Goal: Task Accomplishment & Management: Manage account settings

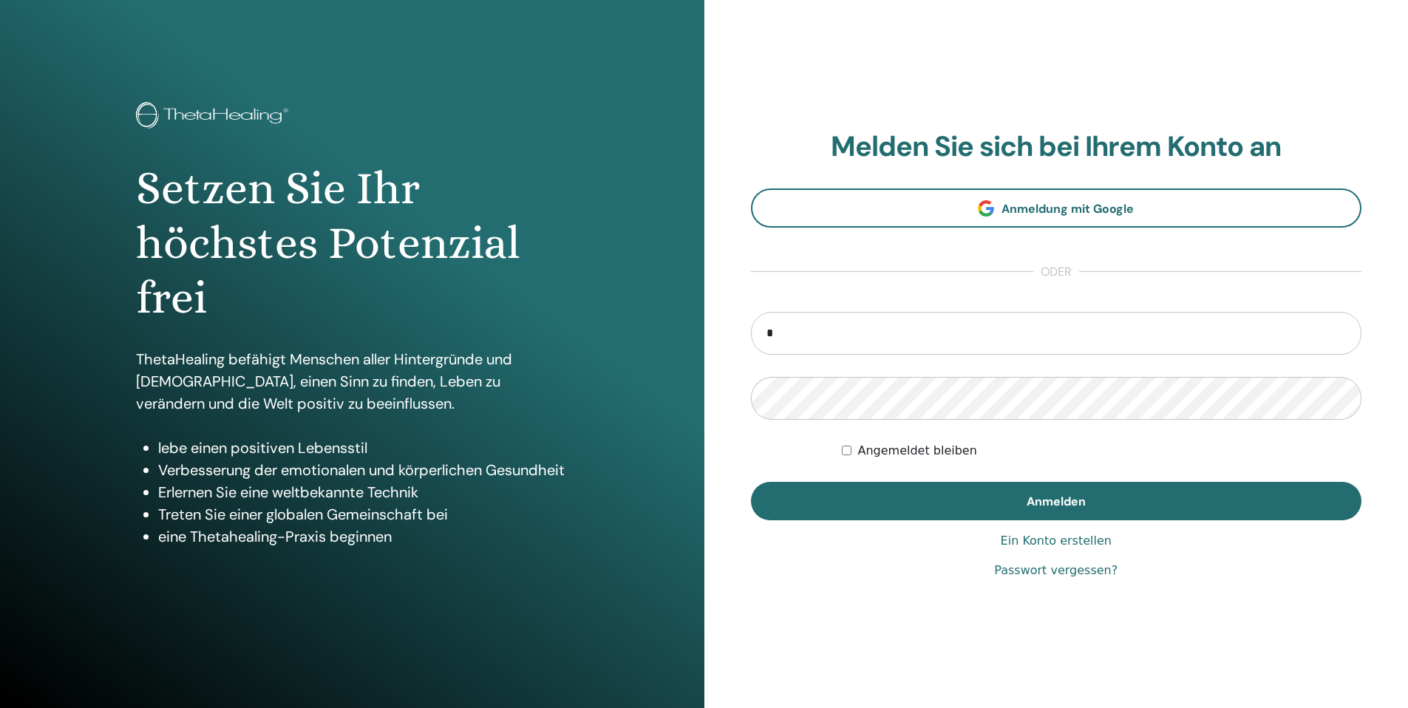
type input "**********"
click at [751, 482] on button "Anmelden" at bounding box center [1056, 501] width 611 height 38
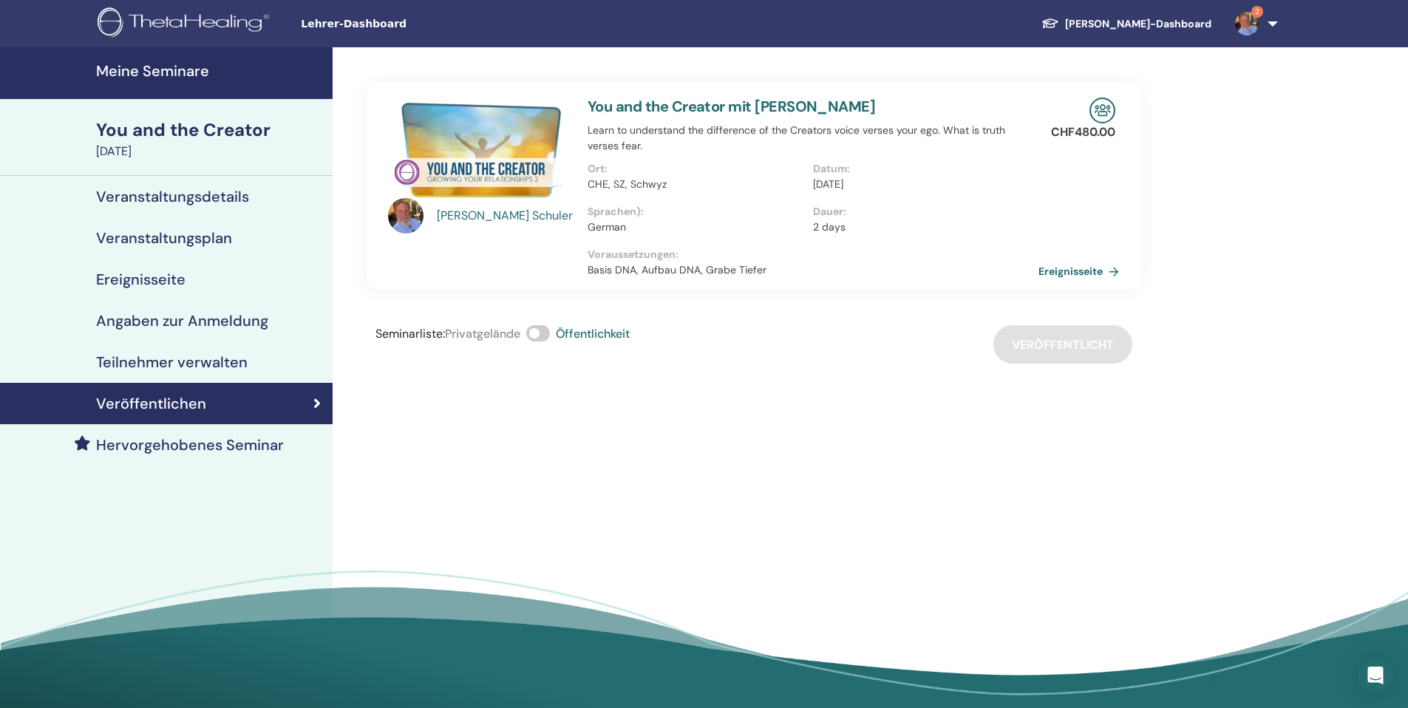
click at [153, 69] on h4 "Meine Seminare" at bounding box center [210, 71] width 228 height 18
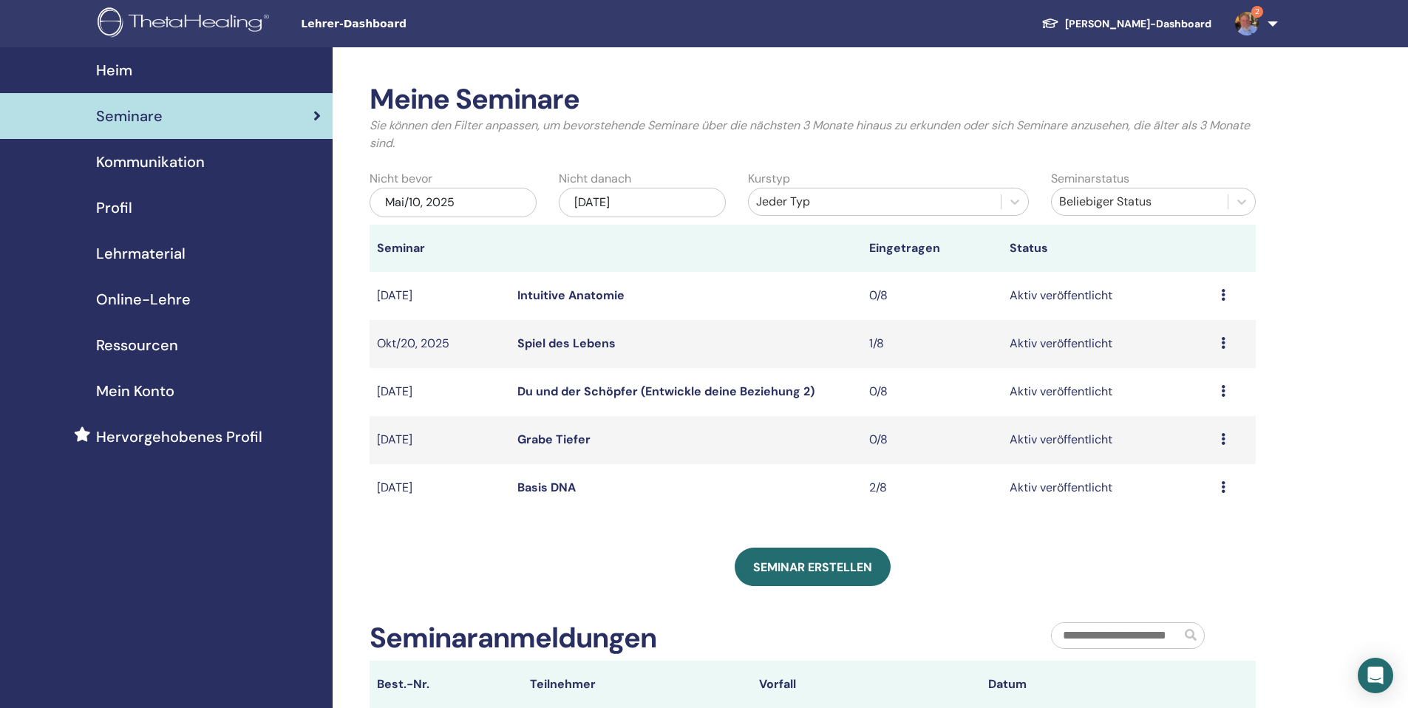
click at [588, 291] on link "Intuitive Anatomie" at bounding box center [570, 296] width 107 height 16
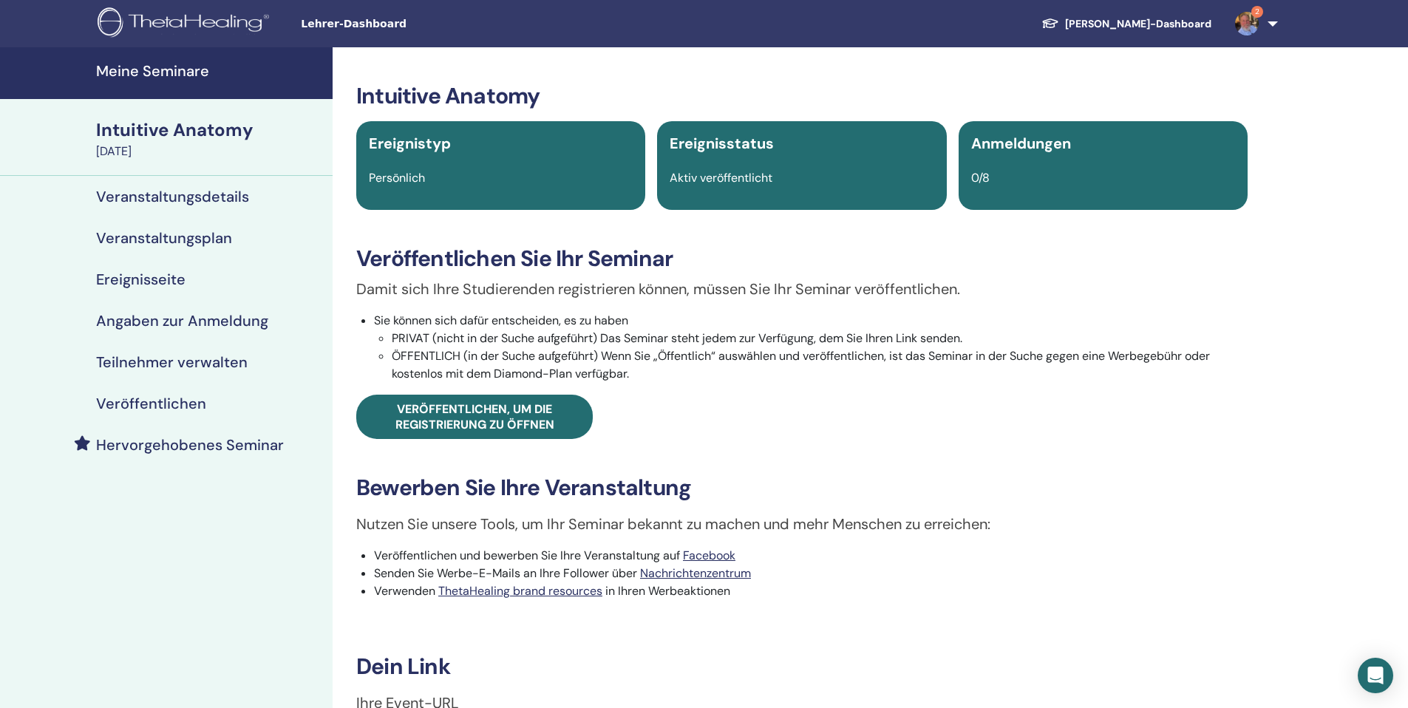
click at [206, 201] on h4 "Veranstaltungsdetails" at bounding box center [172, 197] width 153 height 18
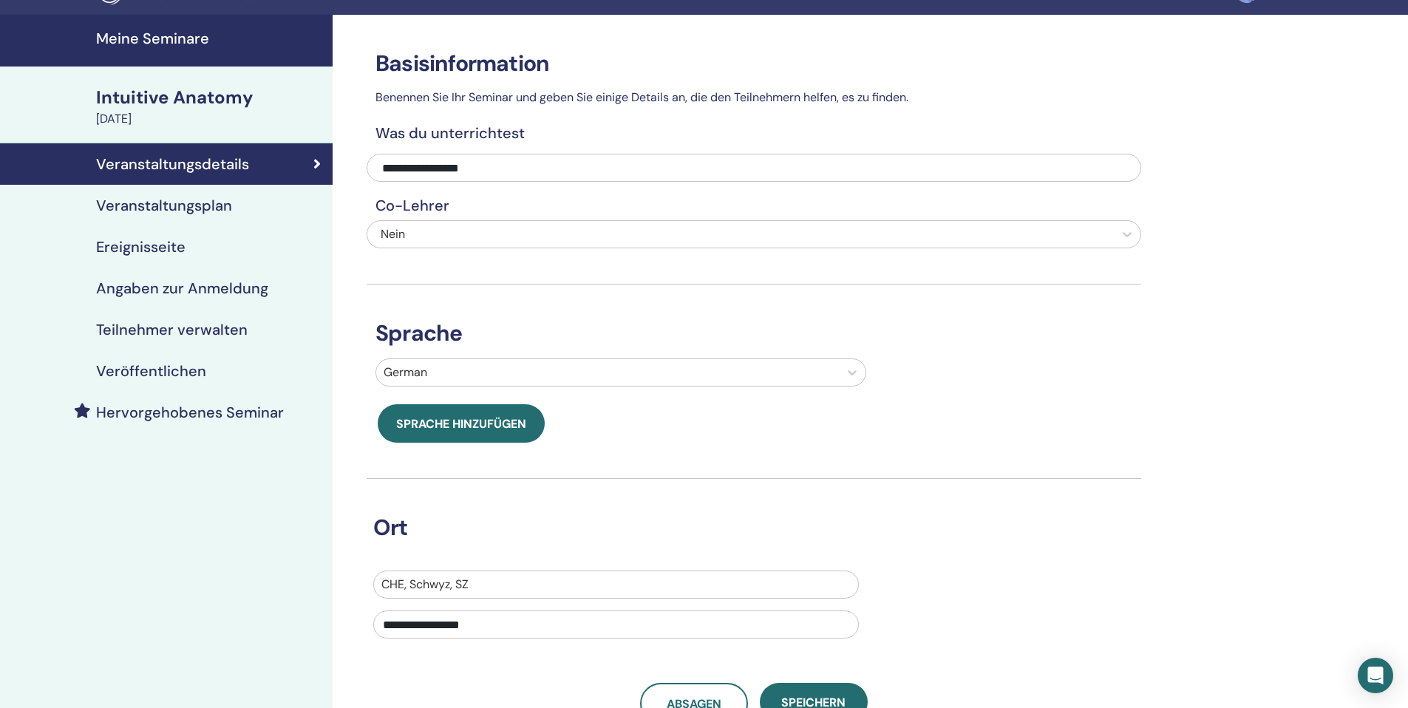
scroll to position [139, 0]
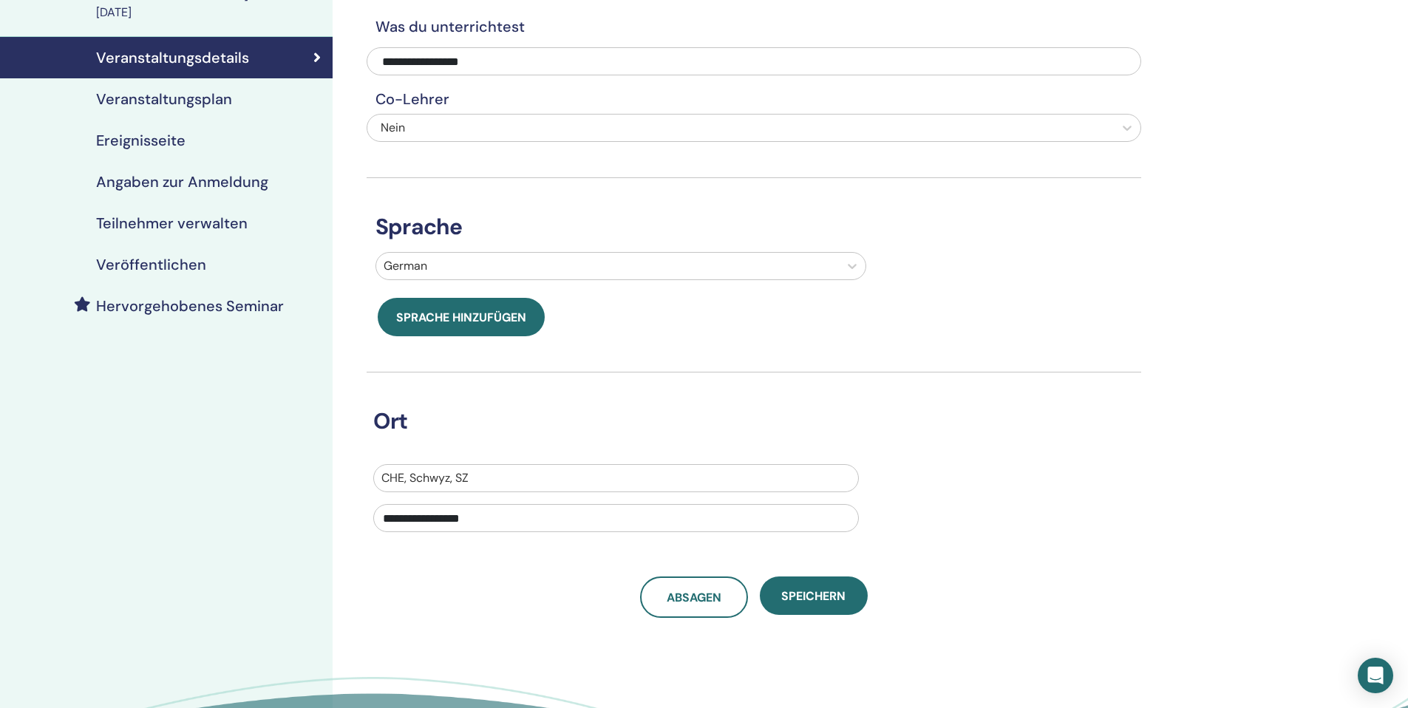
click at [152, 101] on h4 "Veranstaltungsplan" at bounding box center [164, 99] width 136 height 18
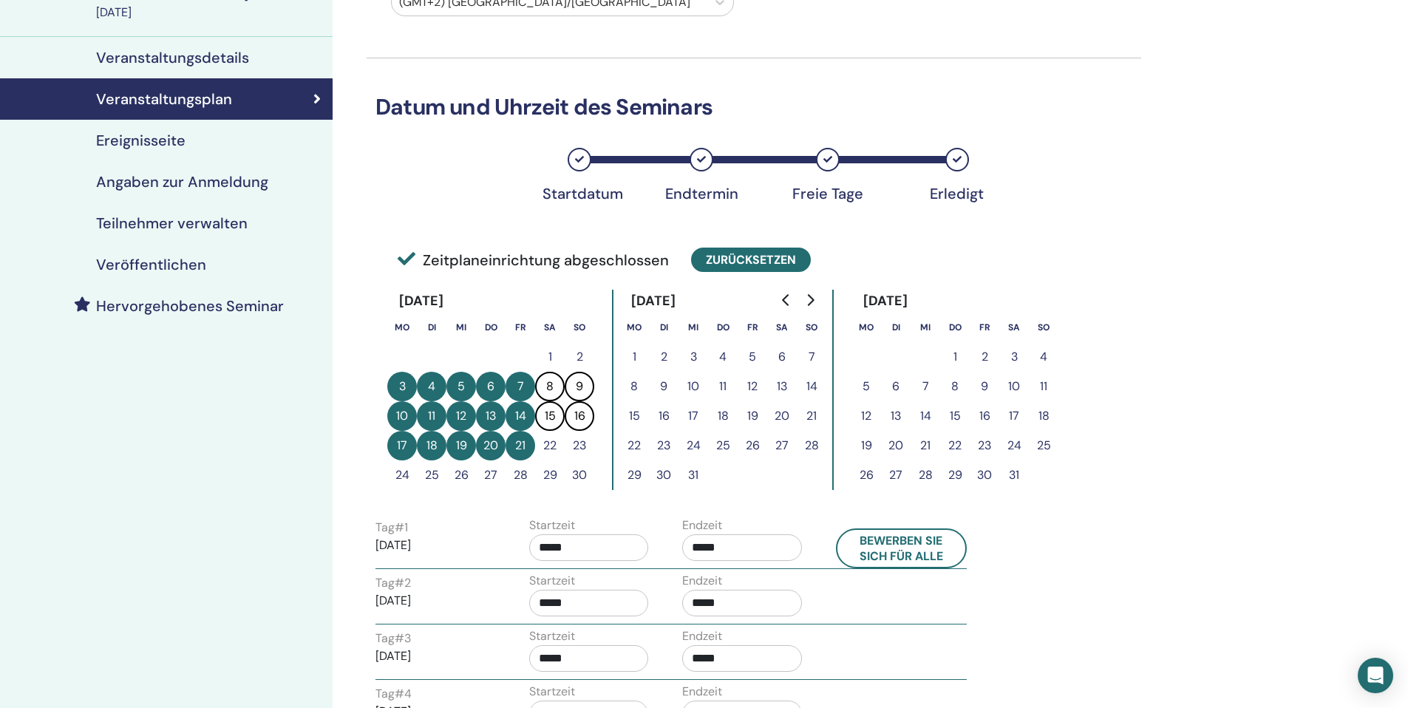
click at [726, 257] on button "Zurücksetzen" at bounding box center [751, 260] width 120 height 24
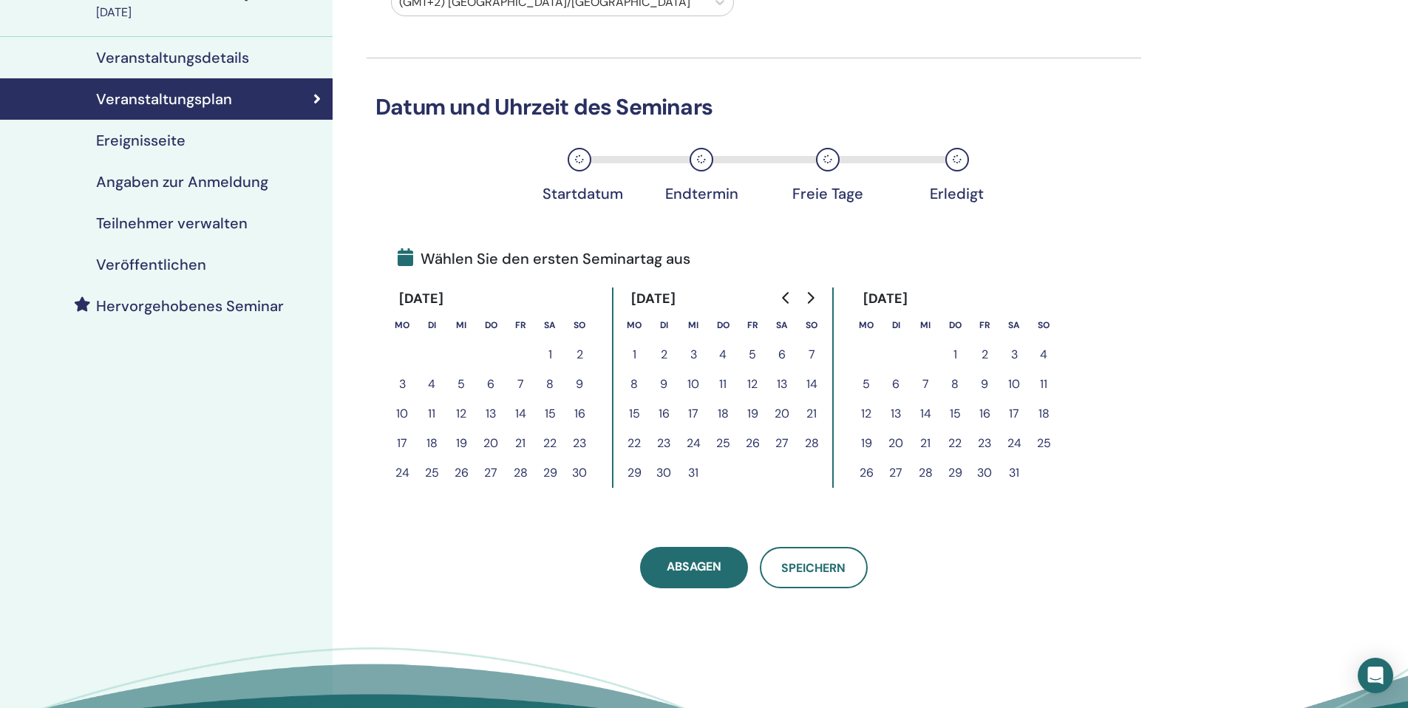
click at [787, 300] on icon "Go to previous month" at bounding box center [787, 298] width 12 height 12
click at [405, 472] on button "27" at bounding box center [402, 473] width 30 height 30
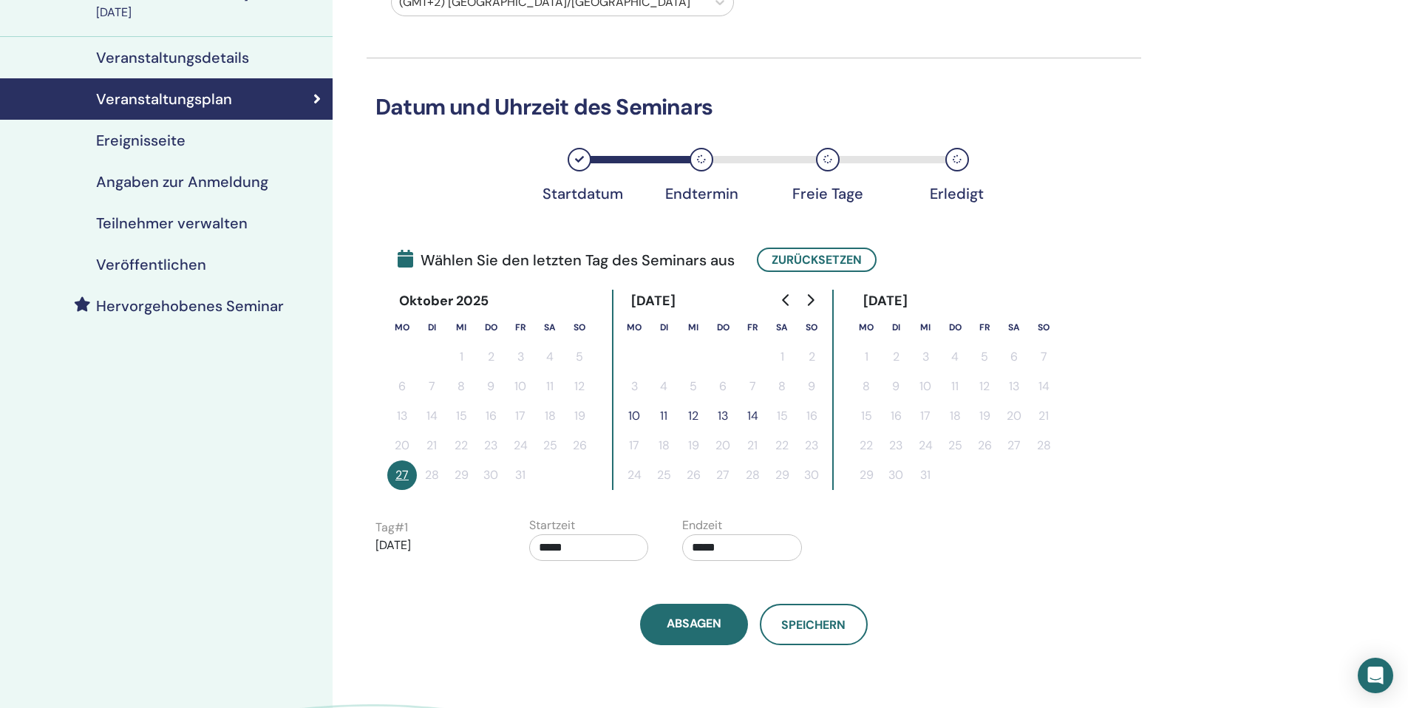
click at [754, 413] on button "14" at bounding box center [753, 416] width 30 height 30
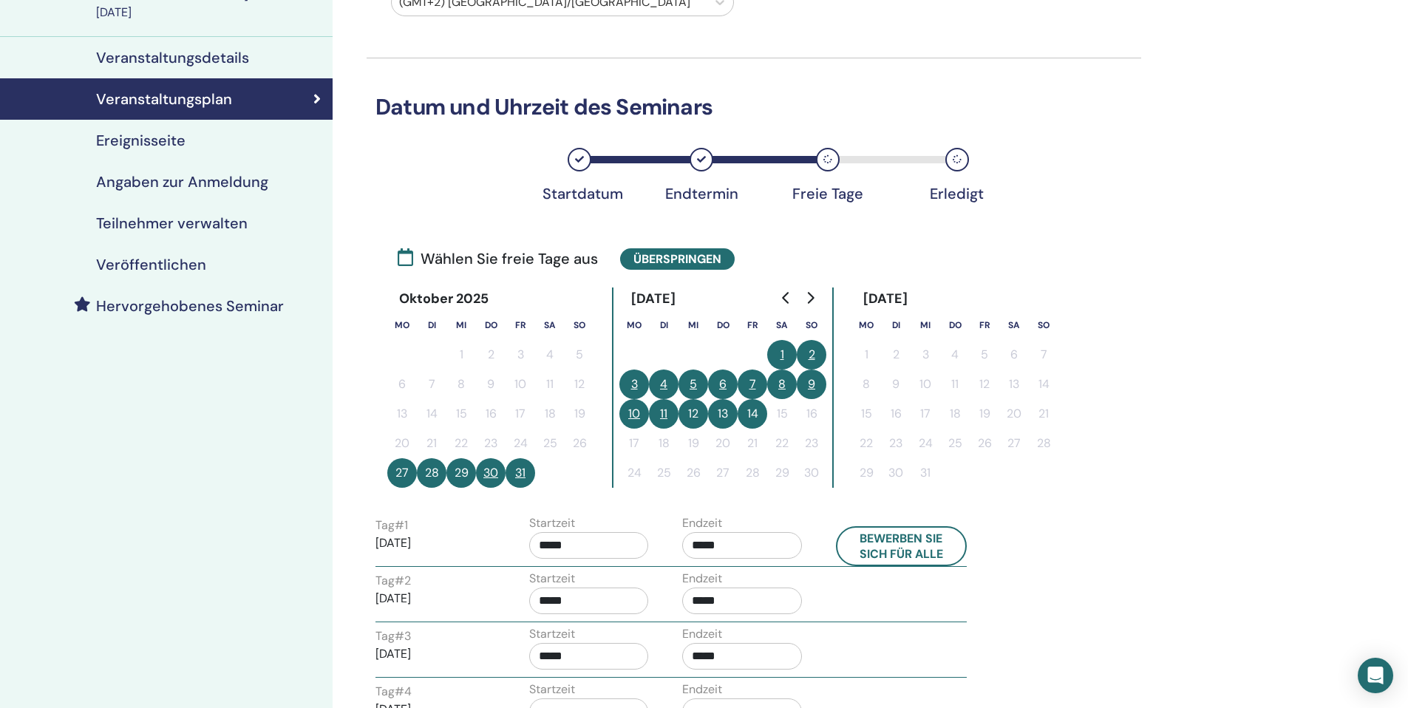
click at [781, 359] on button "1" at bounding box center [782, 355] width 30 height 30
click at [777, 354] on button "1" at bounding box center [782, 355] width 30 height 30
drag, startPoint x: 781, startPoint y: 353, endPoint x: 785, endPoint y: 368, distance: 16.0
click at [781, 353] on button "1" at bounding box center [782, 355] width 30 height 30
click at [787, 388] on button "8" at bounding box center [782, 385] width 30 height 30
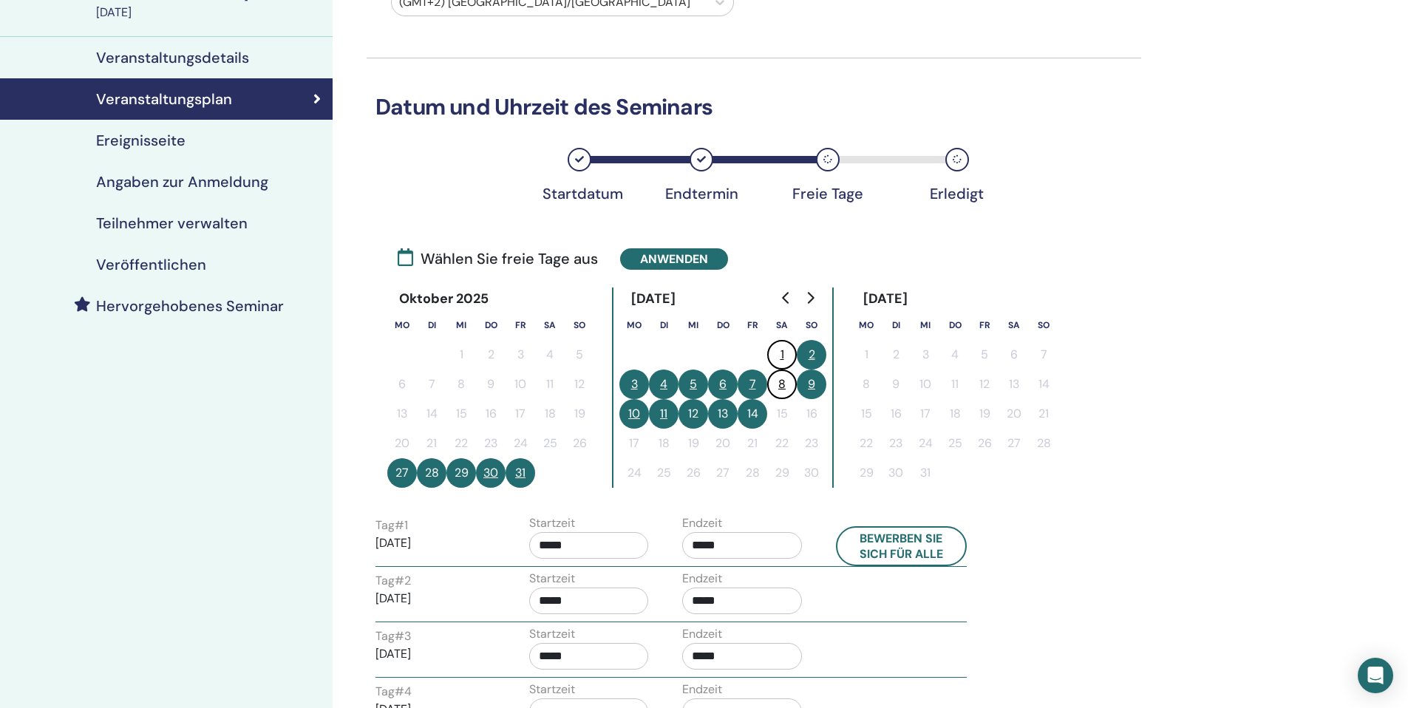
click at [826, 357] on button "2" at bounding box center [812, 355] width 30 height 30
click at [823, 387] on button "9" at bounding box center [812, 385] width 30 height 30
click at [747, 543] on input "*****" at bounding box center [742, 545] width 120 height 27
click at [756, 581] on span "▲" at bounding box center [758, 583] width 30 height 30
type input "*****"
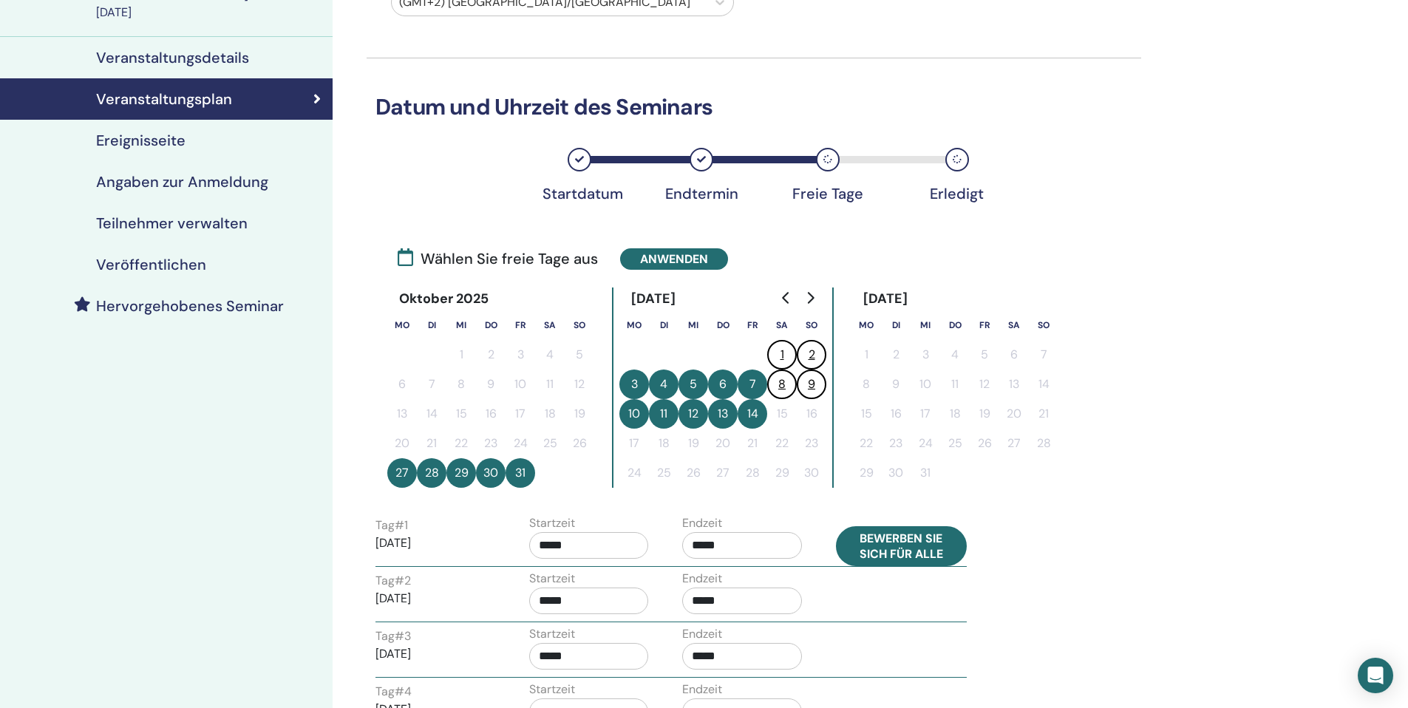
click at [909, 546] on button "Bewerben Sie sich für alle" at bounding box center [902, 546] width 132 height 40
type input "*****"
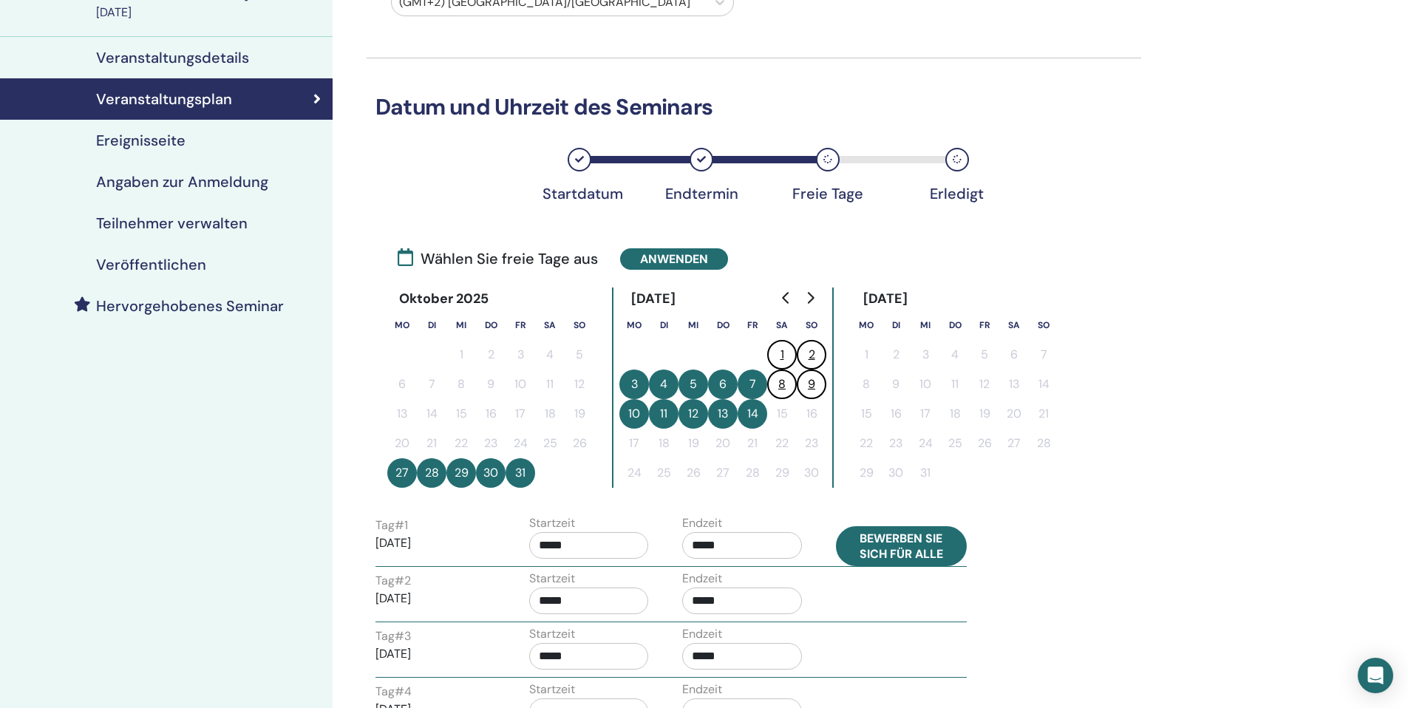
type input "*****"
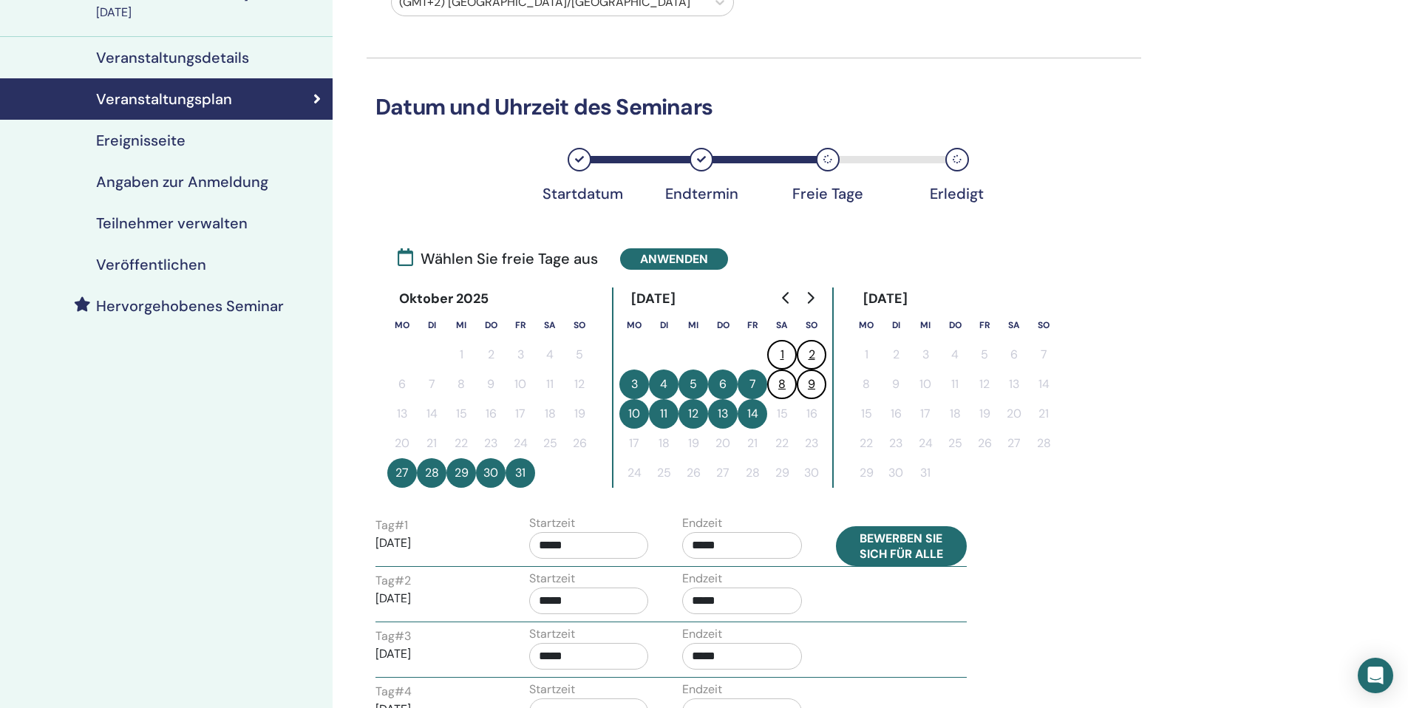
type input "*****"
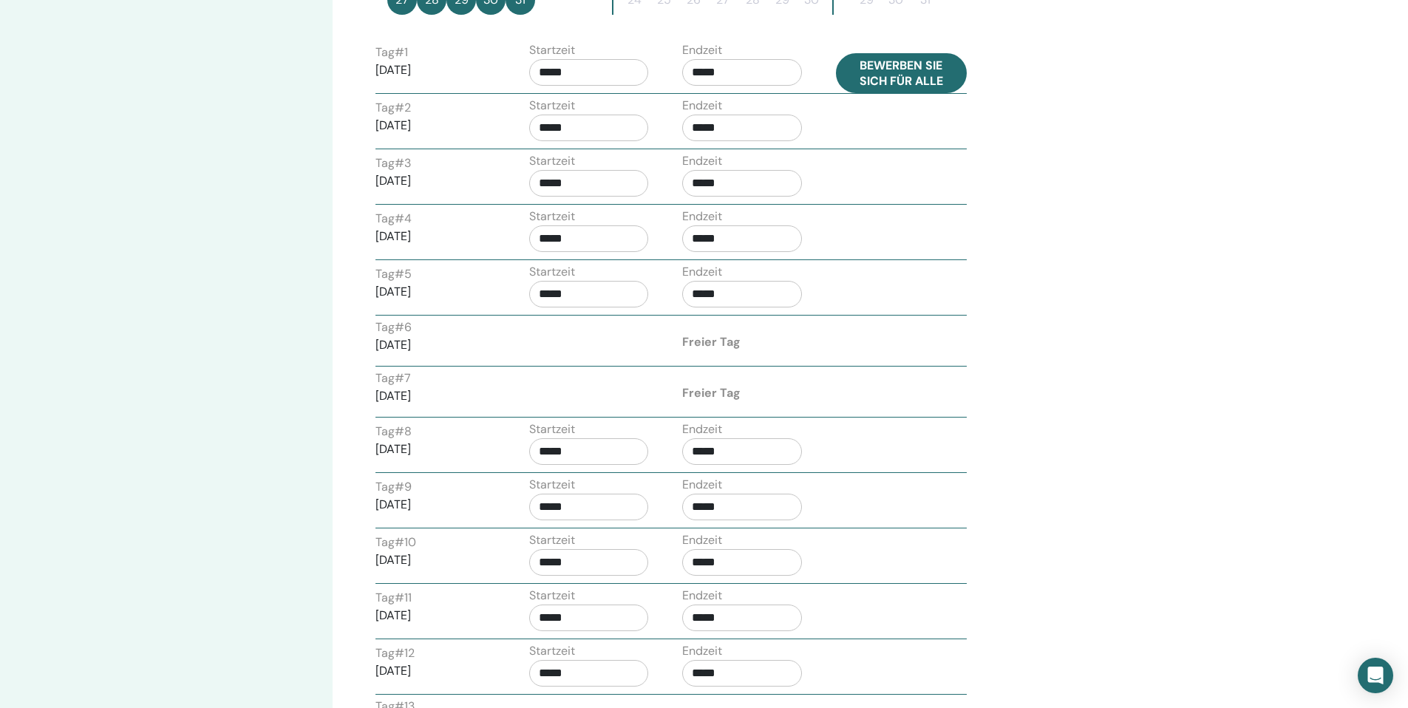
scroll to position [1059, 0]
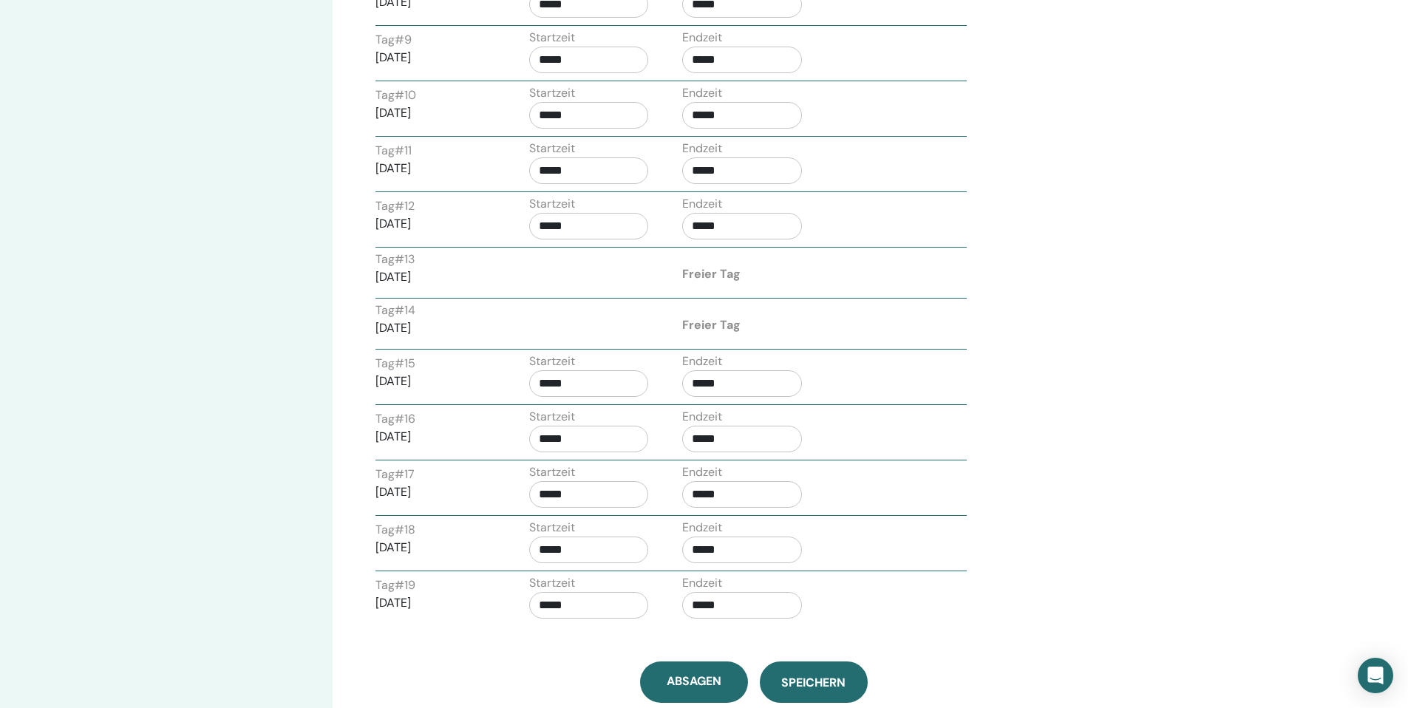
click at [817, 685] on span "Speichern" at bounding box center [813, 683] width 64 height 16
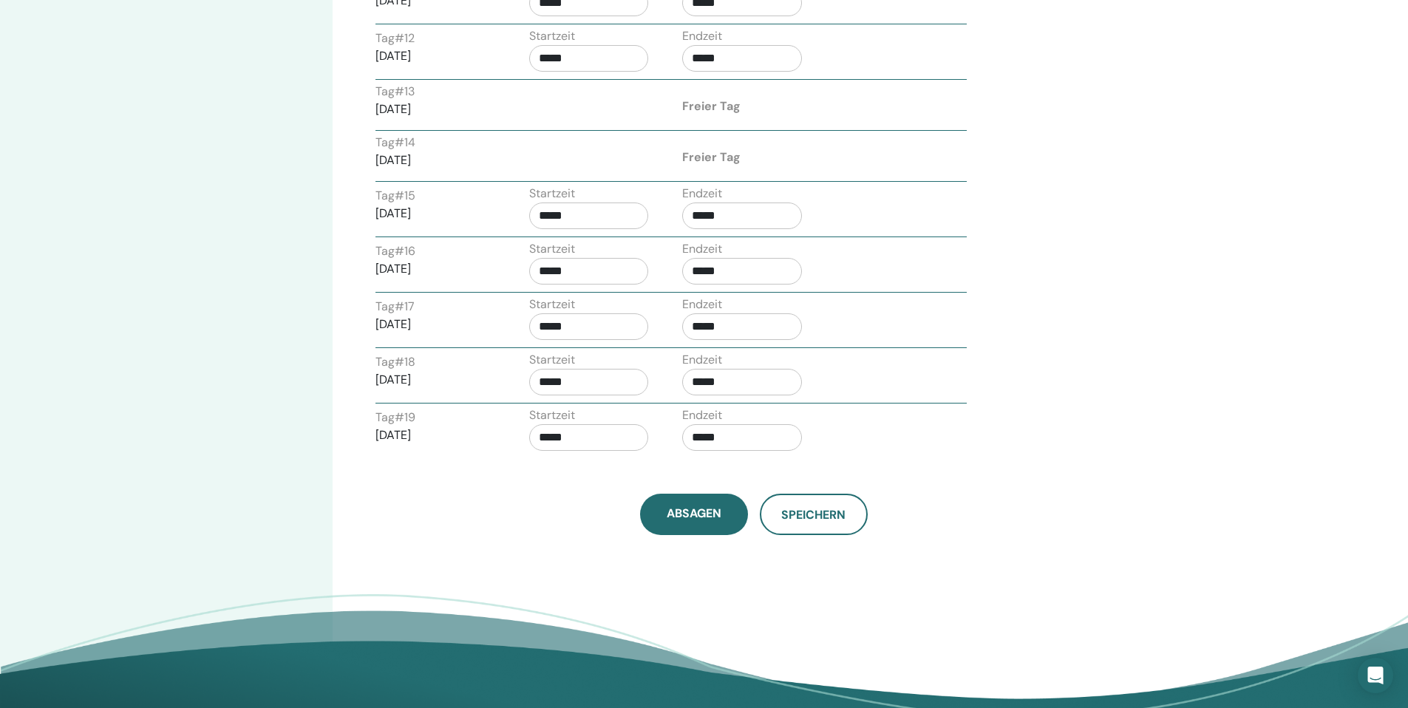
scroll to position [1279, 0]
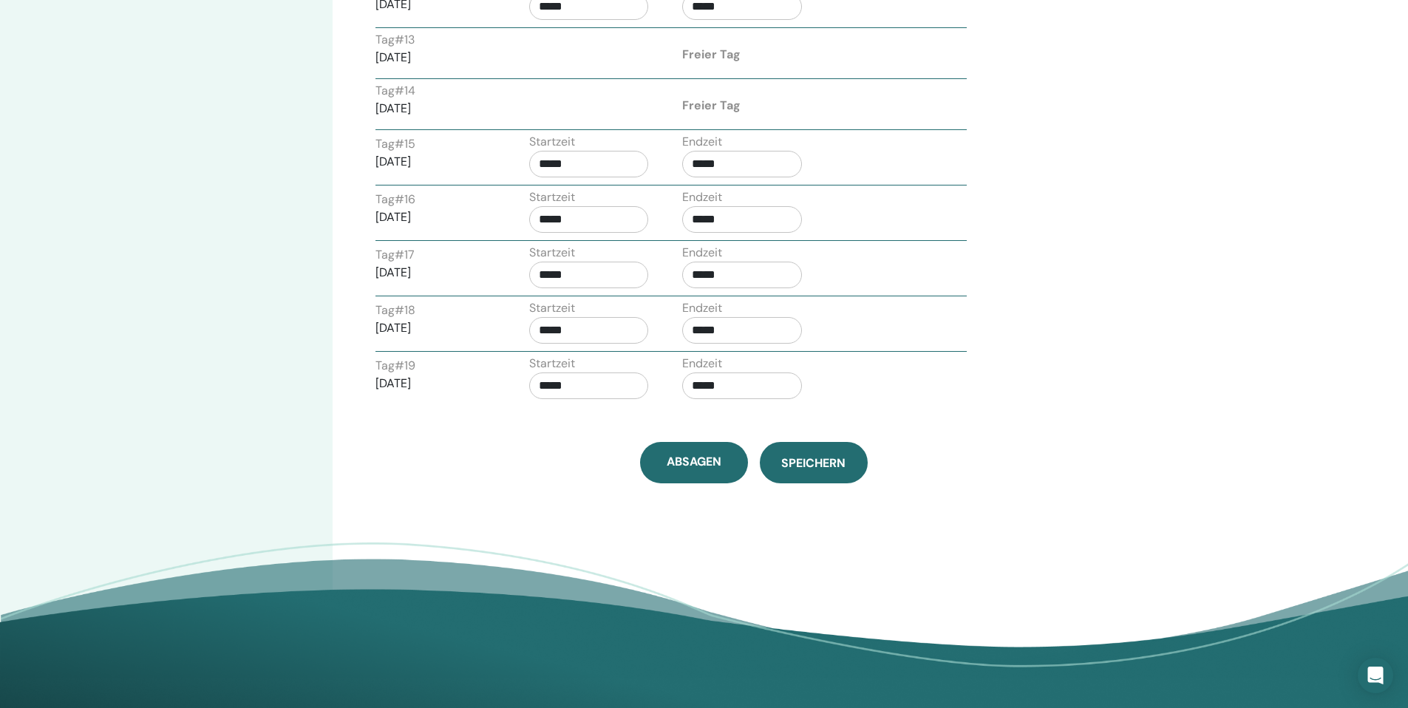
click at [813, 460] on span "Speichern" at bounding box center [813, 463] width 64 height 16
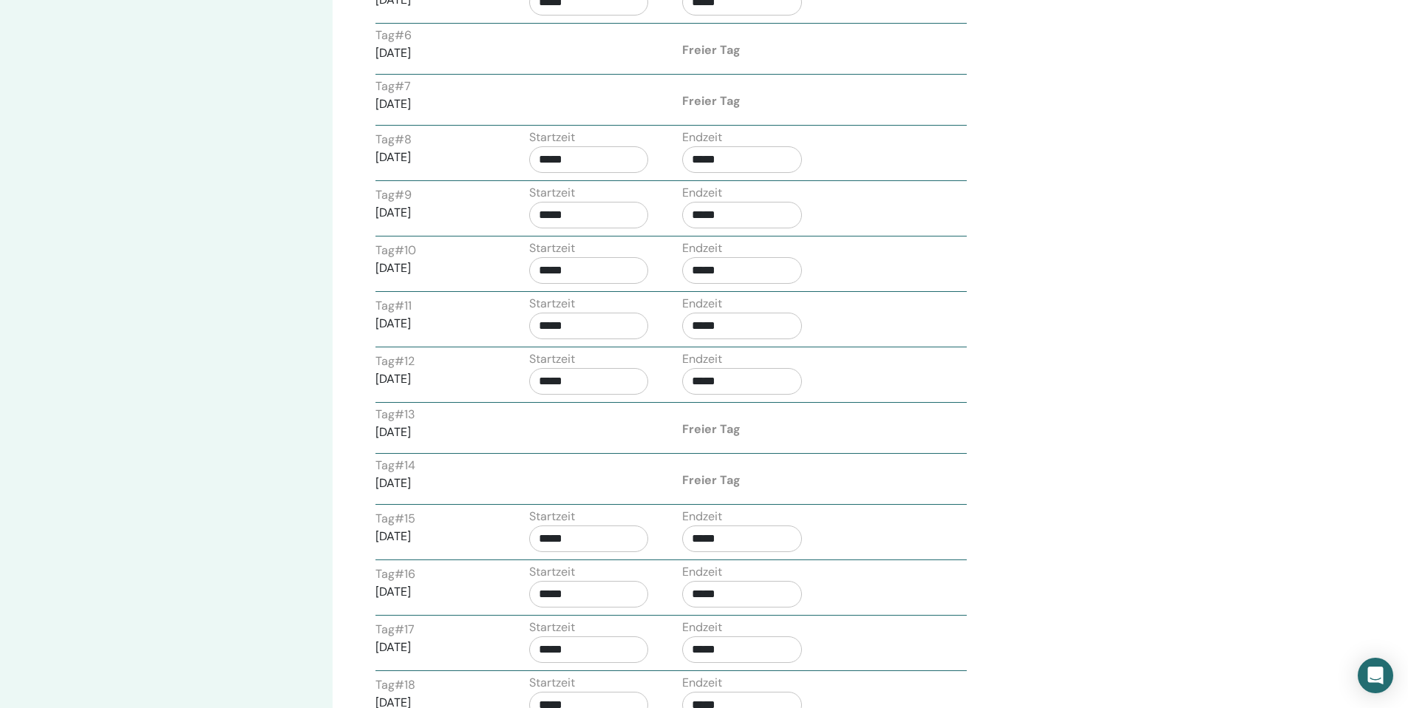
scroll to position [401, 0]
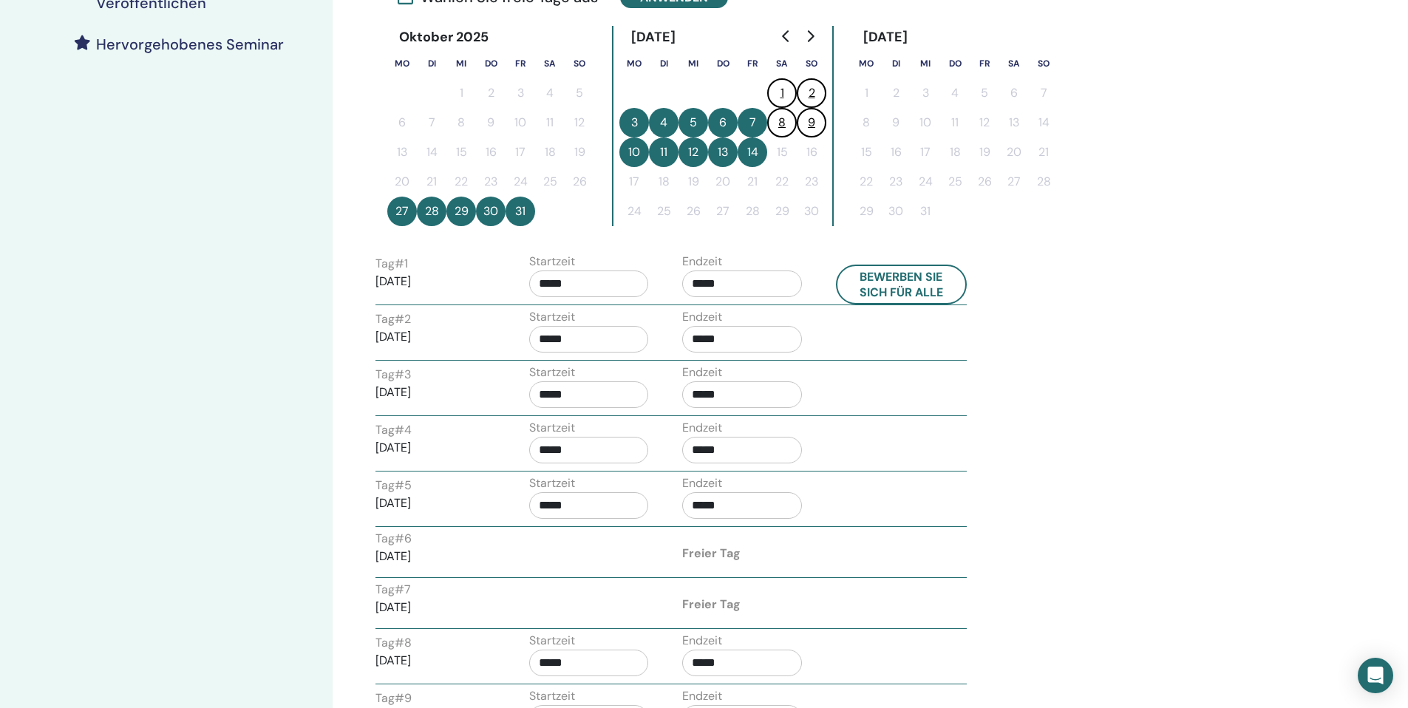
click at [752, 154] on button "14" at bounding box center [753, 152] width 30 height 30
click at [1215, 404] on div "Zeitzone (GMT+2) Europe/Zurich Datum und Uhrzeit des Seminars Startdatum Endter…" at bounding box center [802, 608] width 939 height 1922
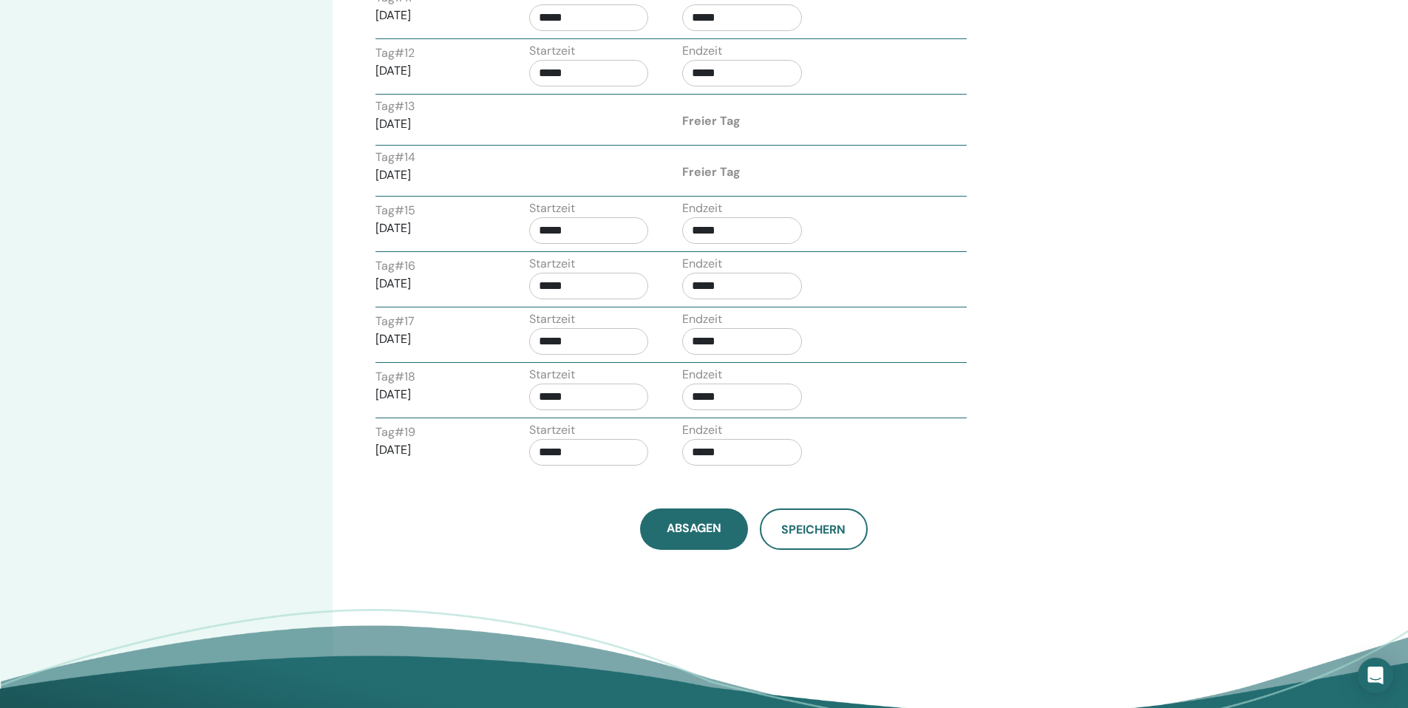
scroll to position [1305, 0]
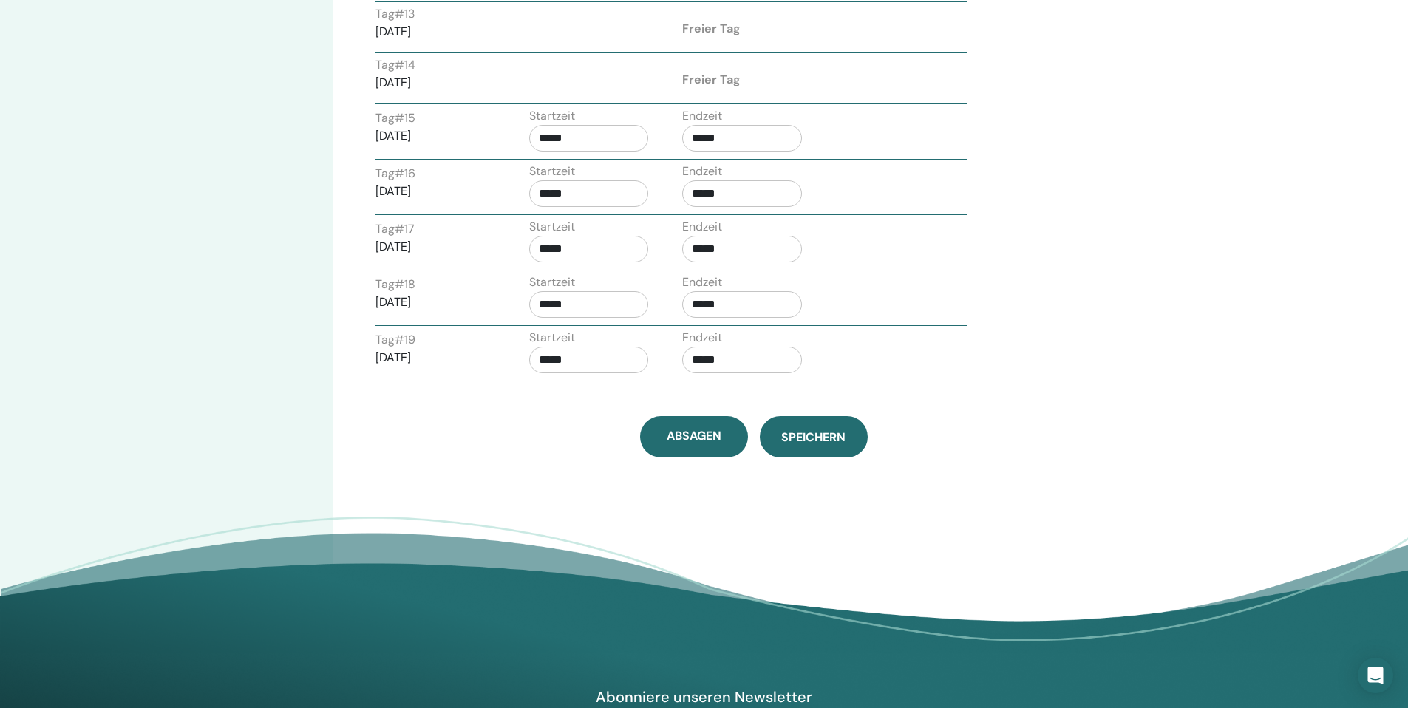
click at [812, 441] on span "Speichern" at bounding box center [813, 437] width 64 height 16
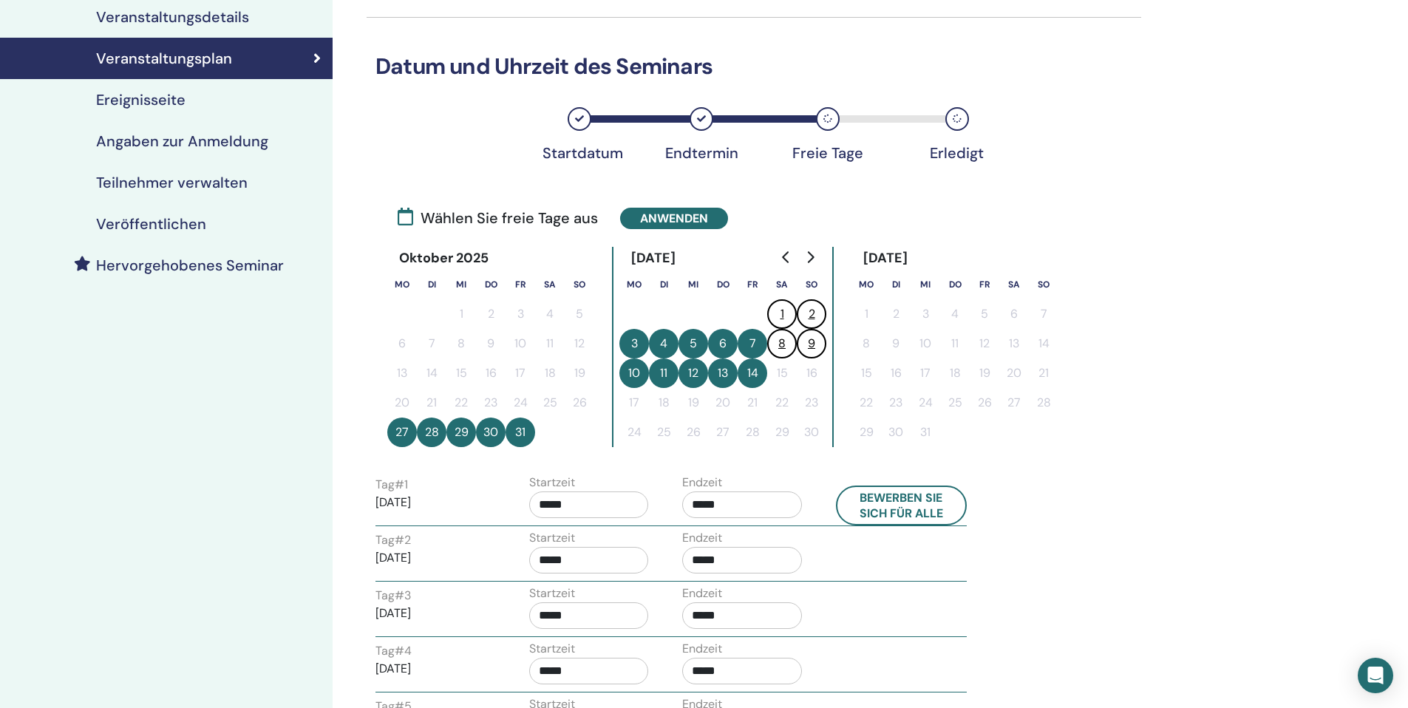
scroll to position [173, 0]
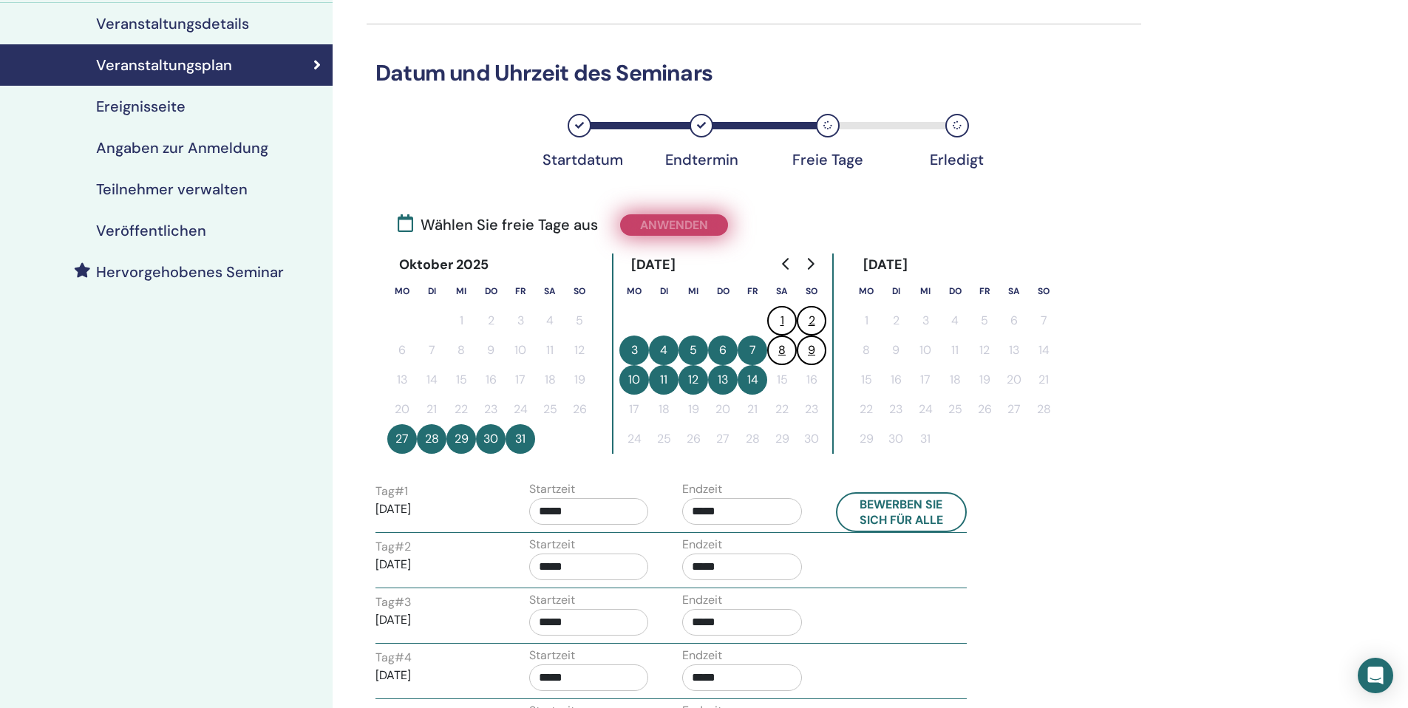
click at [676, 227] on button "Anwenden" at bounding box center [674, 224] width 108 height 21
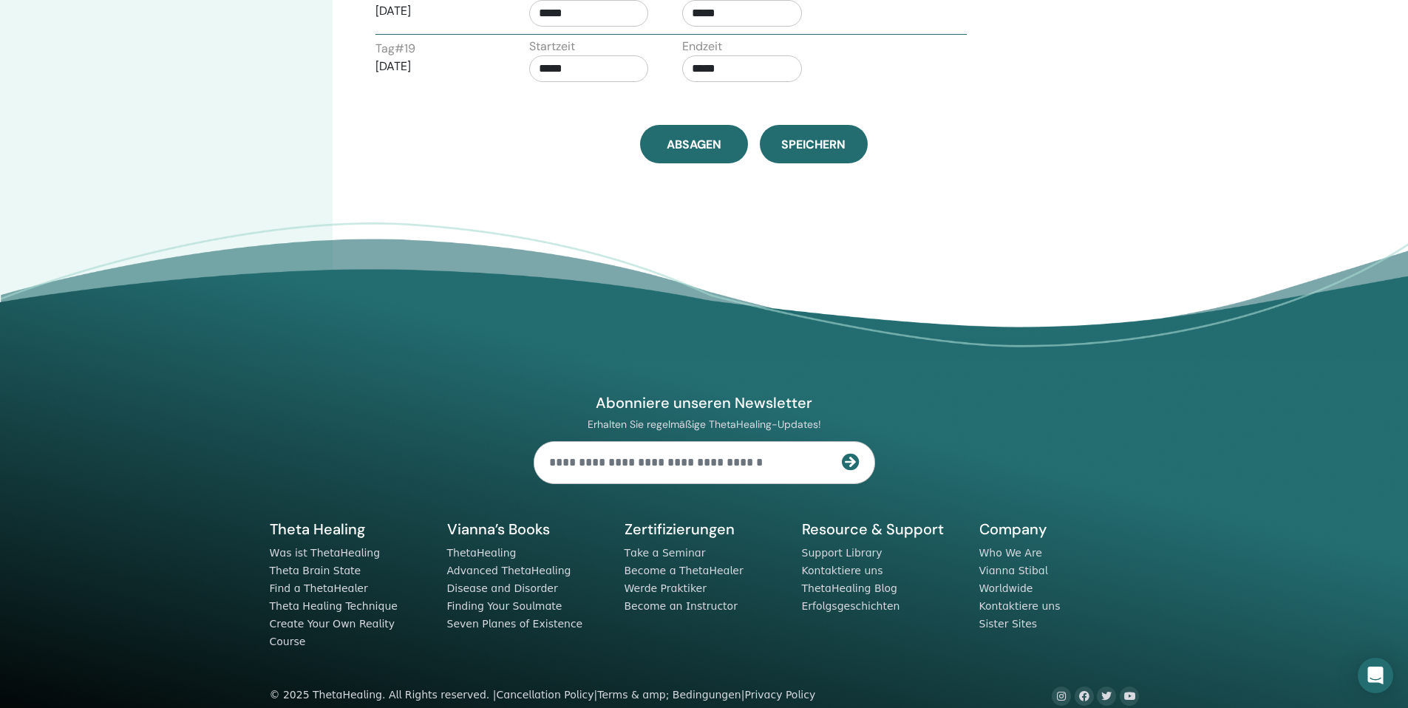
scroll to position [1602, 0]
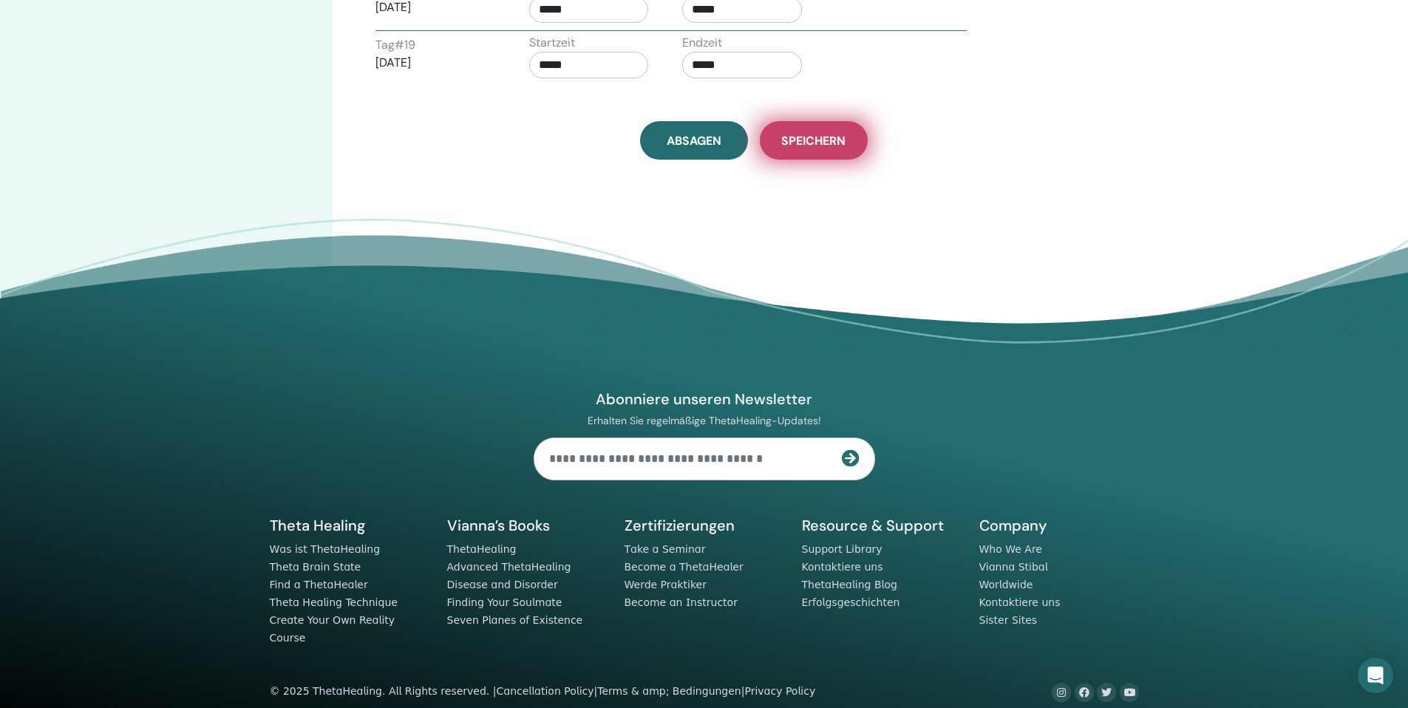
click at [823, 142] on span "Speichern" at bounding box center [813, 141] width 64 height 16
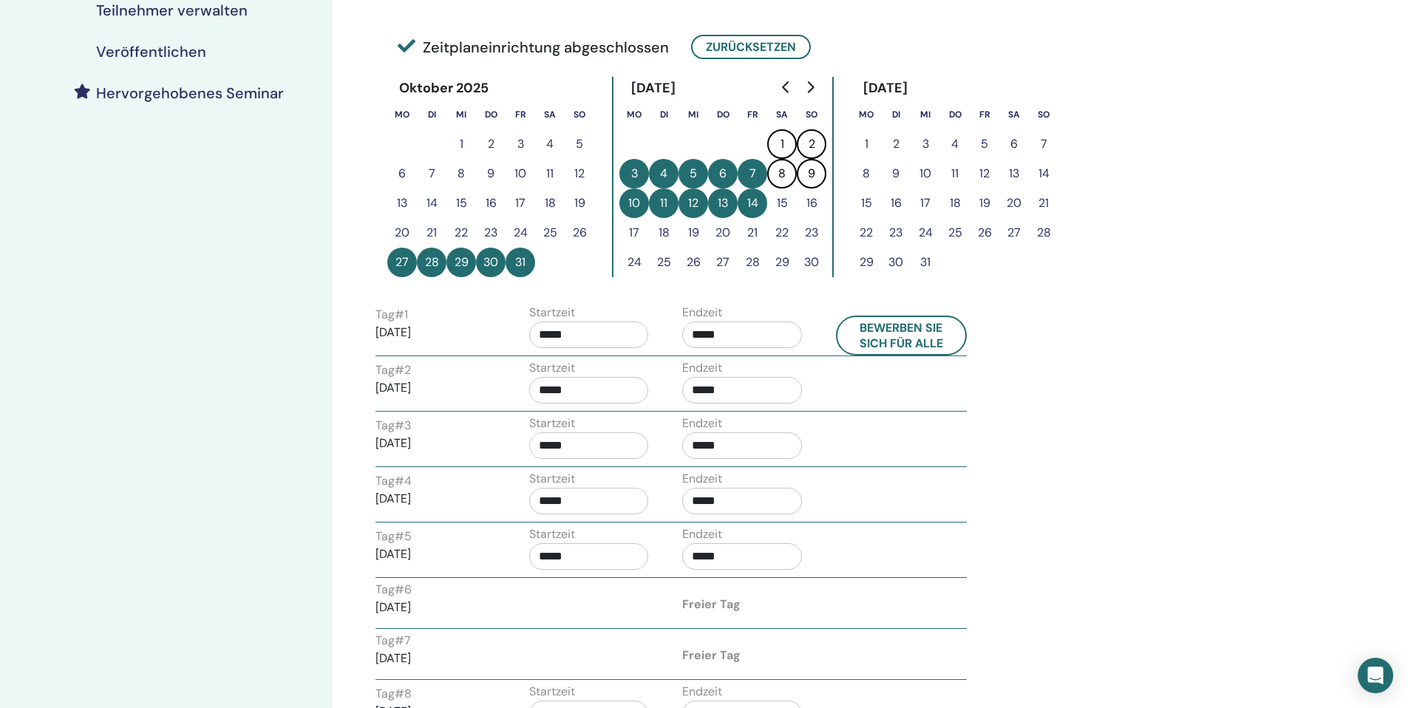
scroll to position [355, 0]
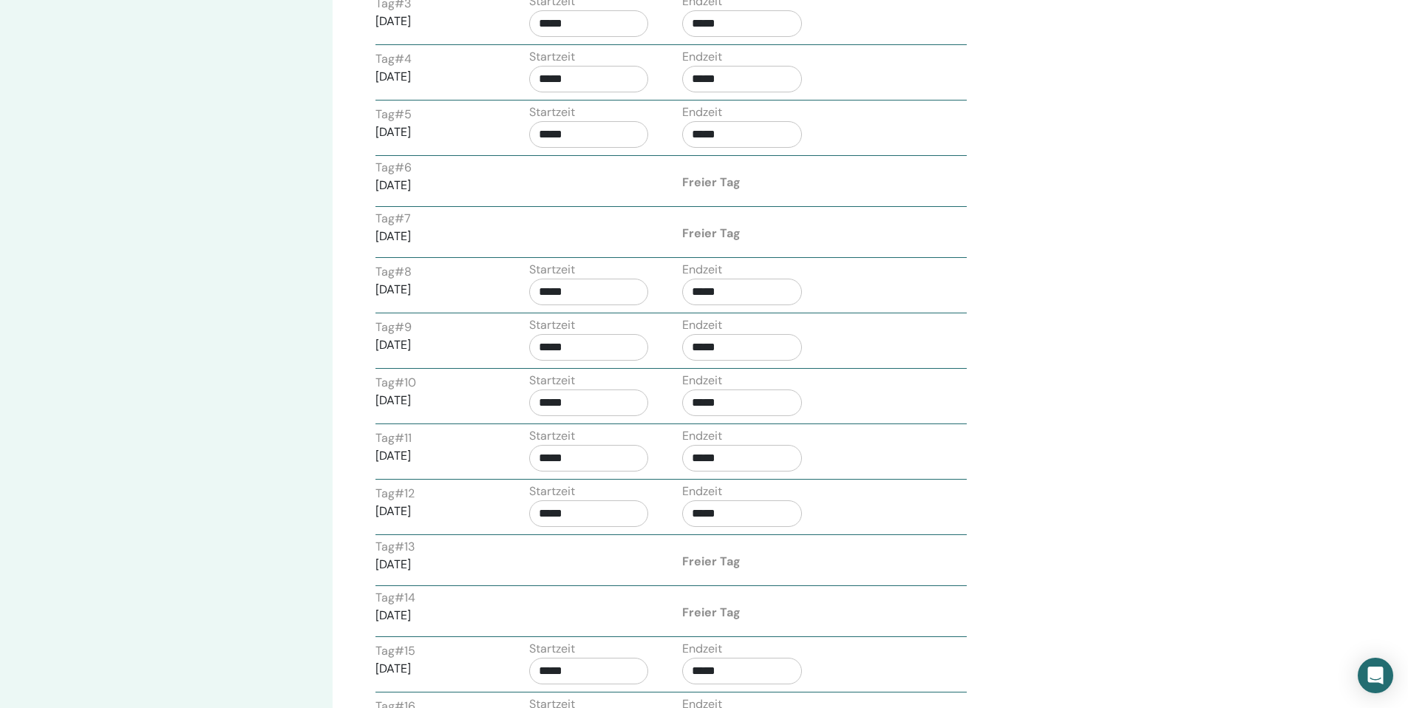
scroll to position [1476, 0]
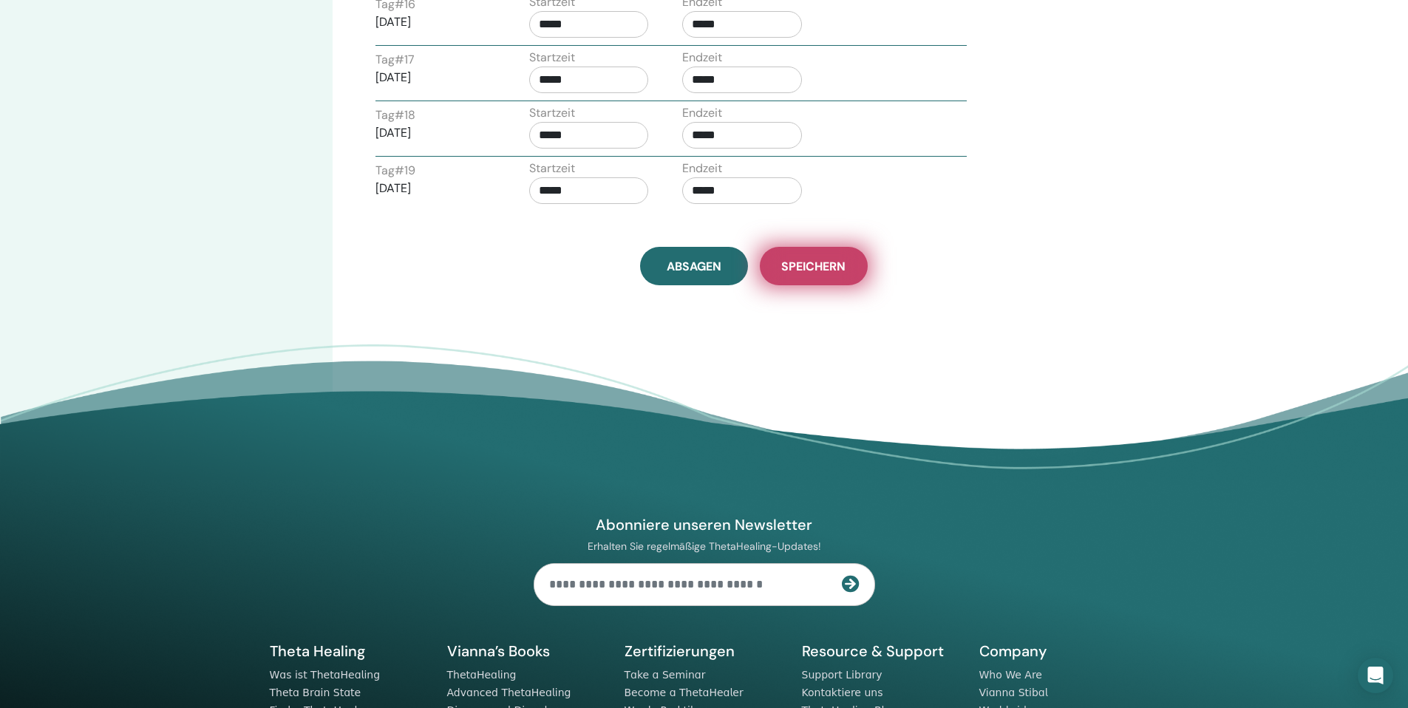
click at [826, 272] on span "Speichern" at bounding box center [813, 267] width 64 height 16
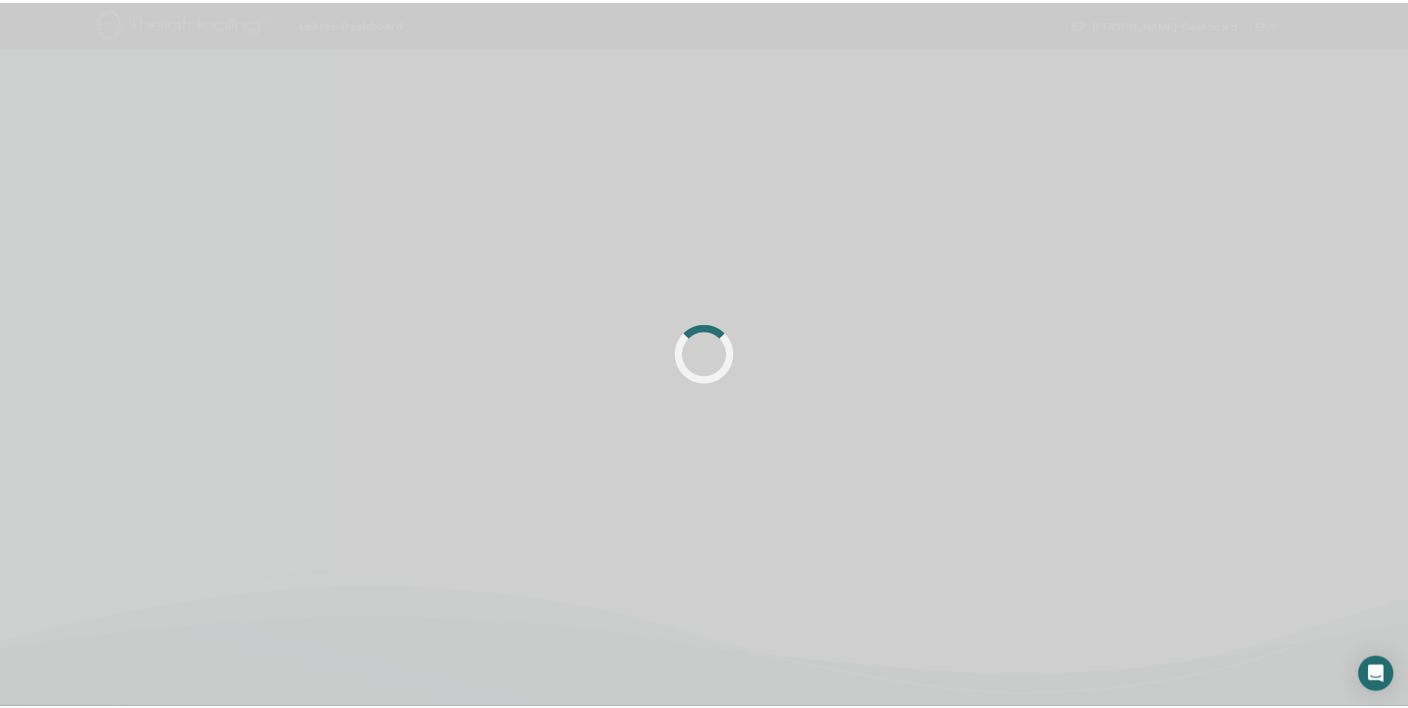
scroll to position [352, 0]
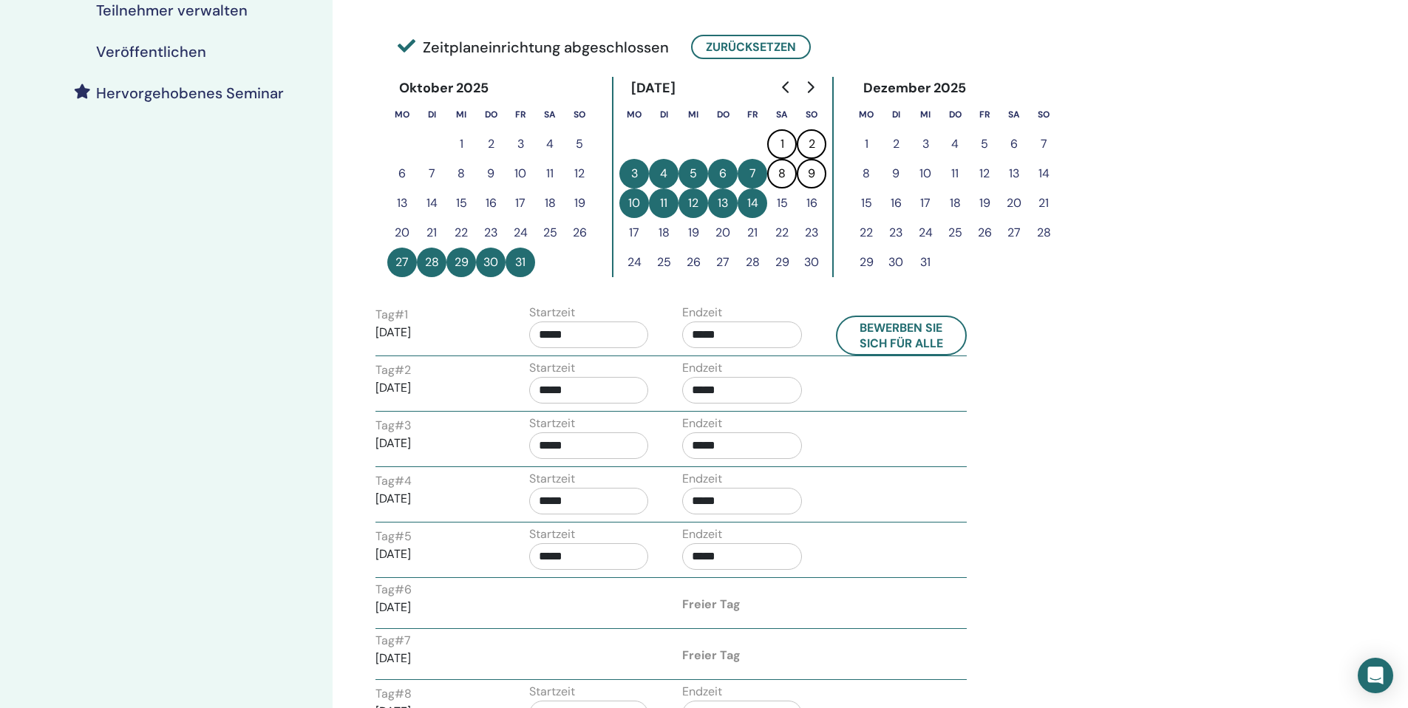
click at [177, 52] on h4 "Veröffentlichen" at bounding box center [151, 52] width 110 height 18
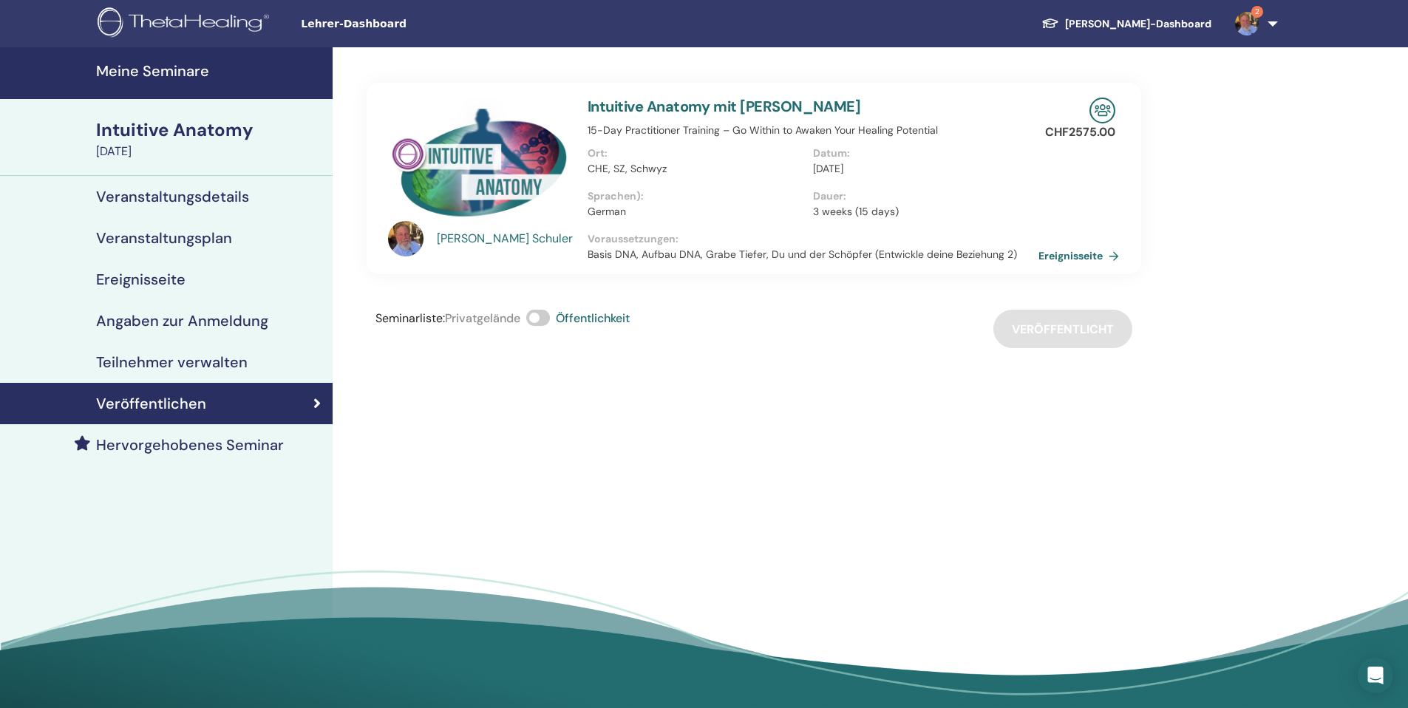
click at [1241, 18] on img at bounding box center [1247, 24] width 24 height 24
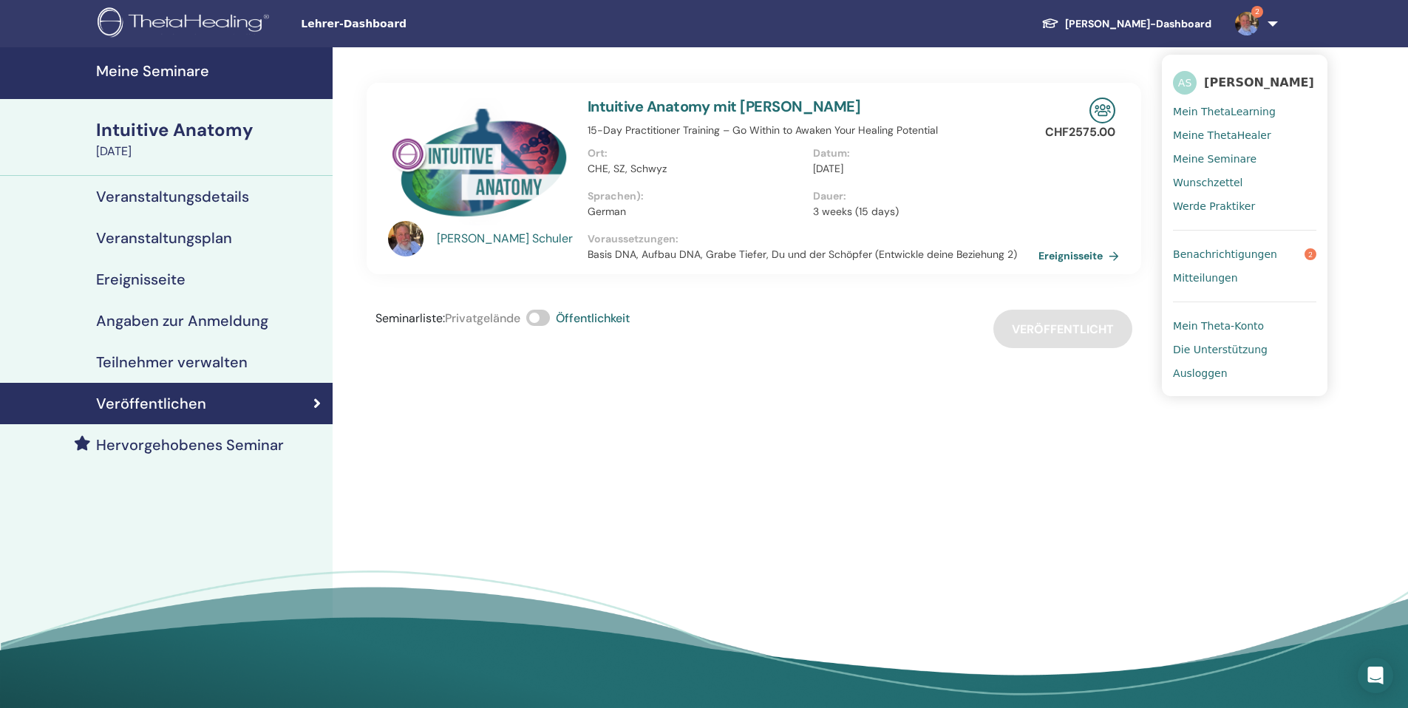
click at [1237, 251] on span "Benachrichtigungen" at bounding box center [1225, 254] width 104 height 13
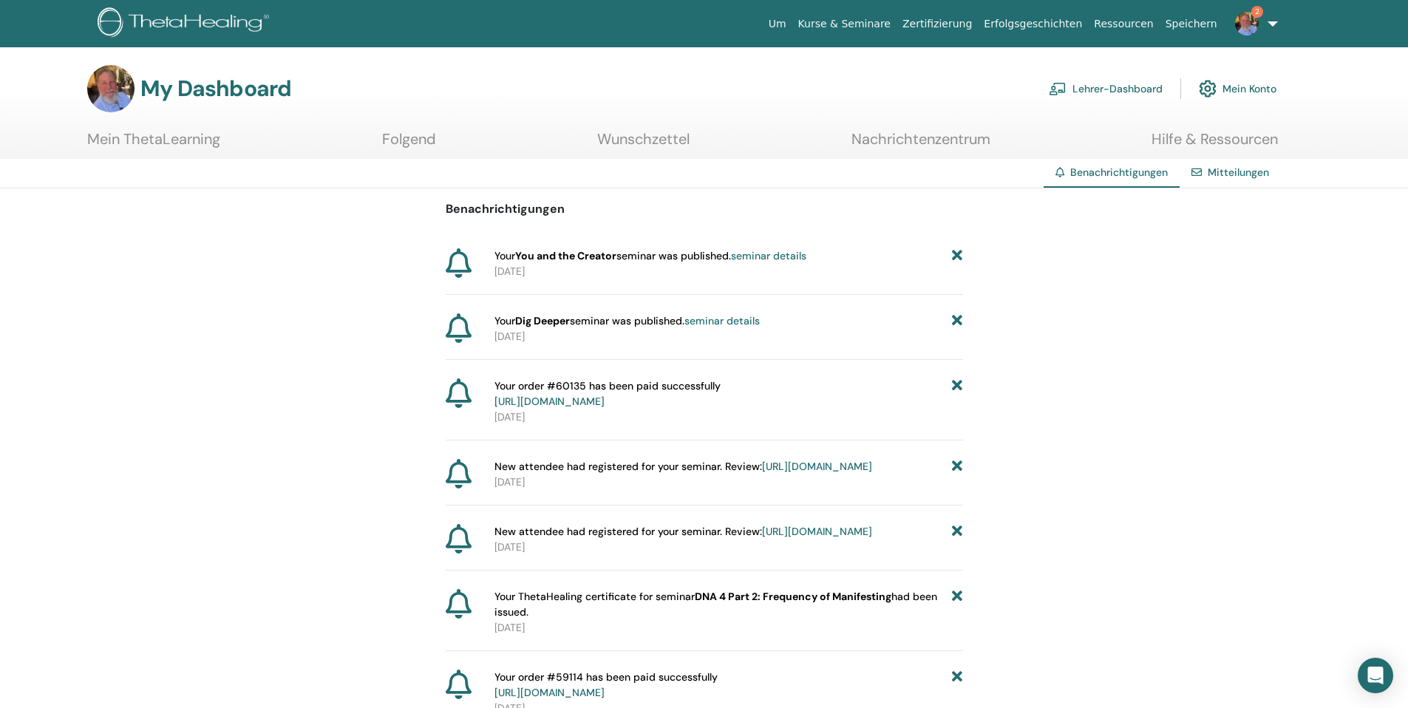
click at [1130, 86] on link "Lehrer-Dashboard" at bounding box center [1106, 88] width 114 height 33
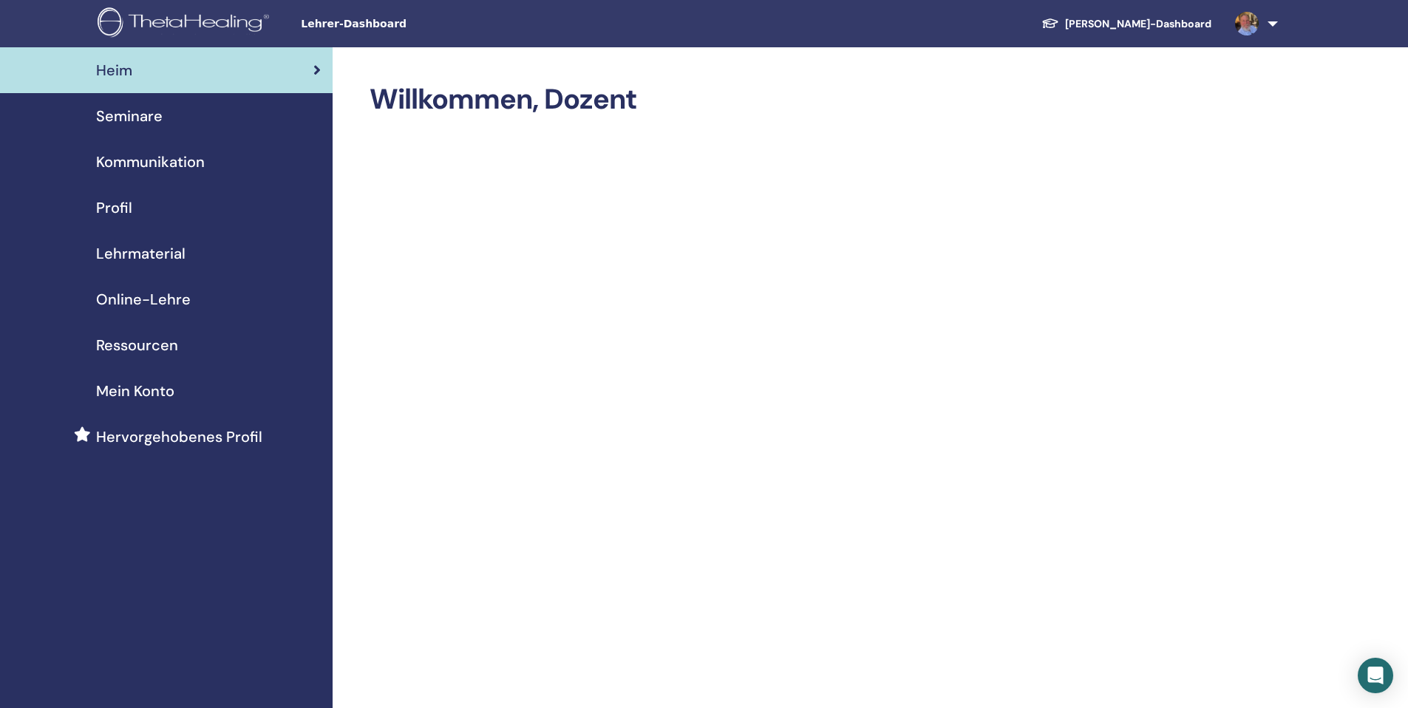
click at [161, 120] on div "Seminare" at bounding box center [166, 116] width 309 height 22
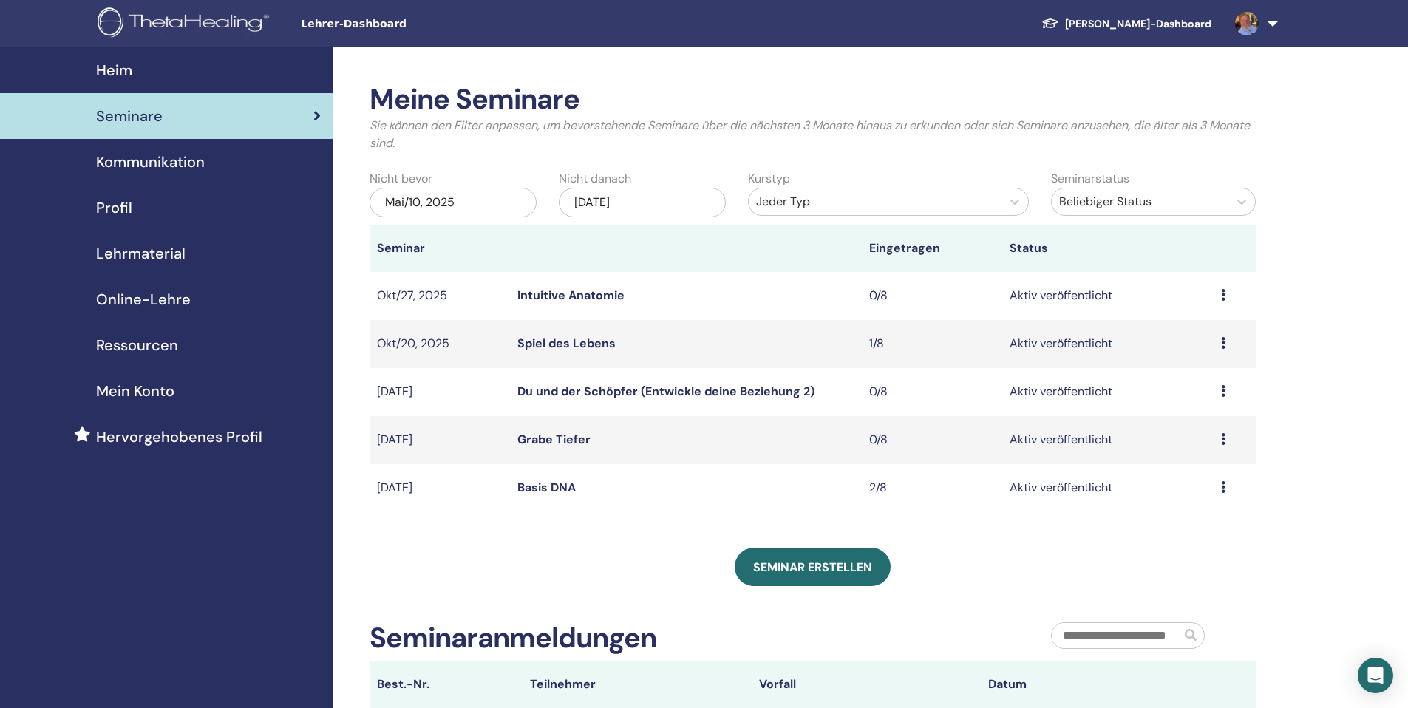
click at [1197, 26] on link "Schüler-Dashboard" at bounding box center [1127, 23] width 194 height 27
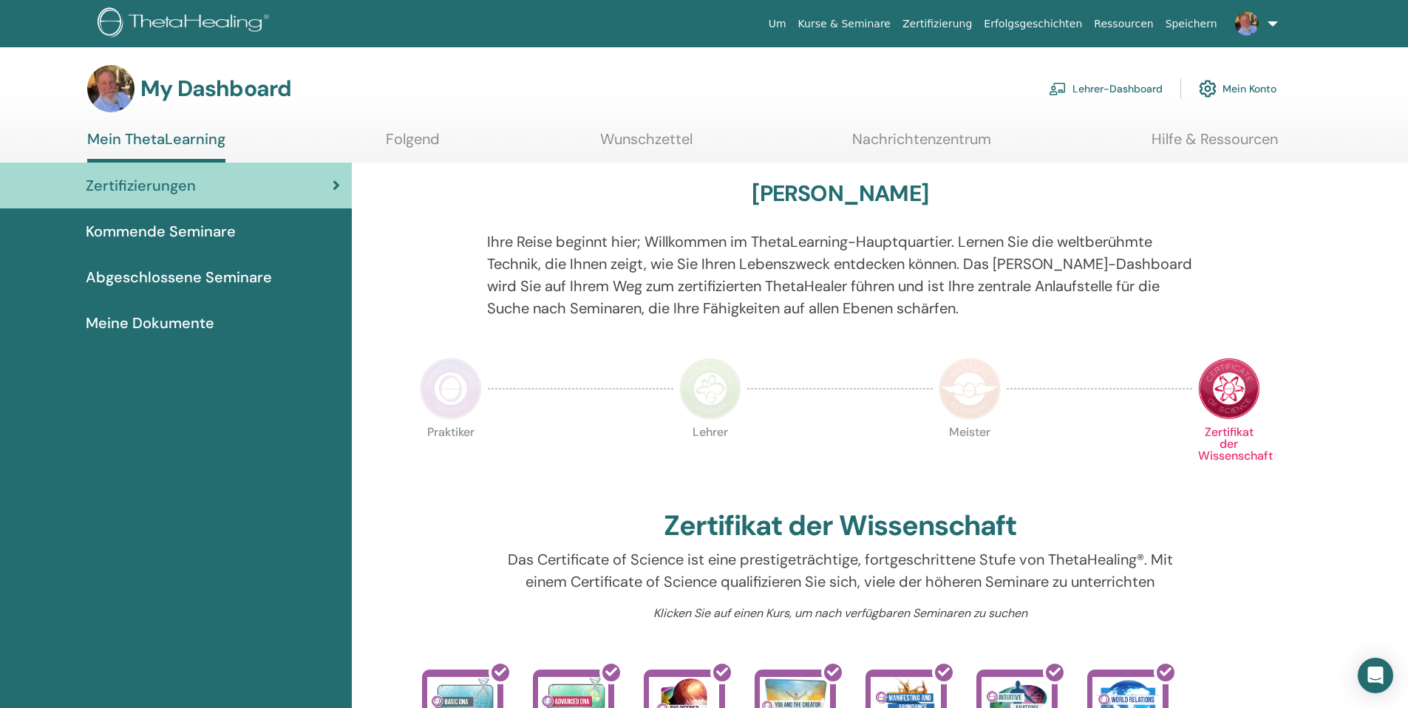
click at [1252, 36] on link at bounding box center [1253, 23] width 61 height 47
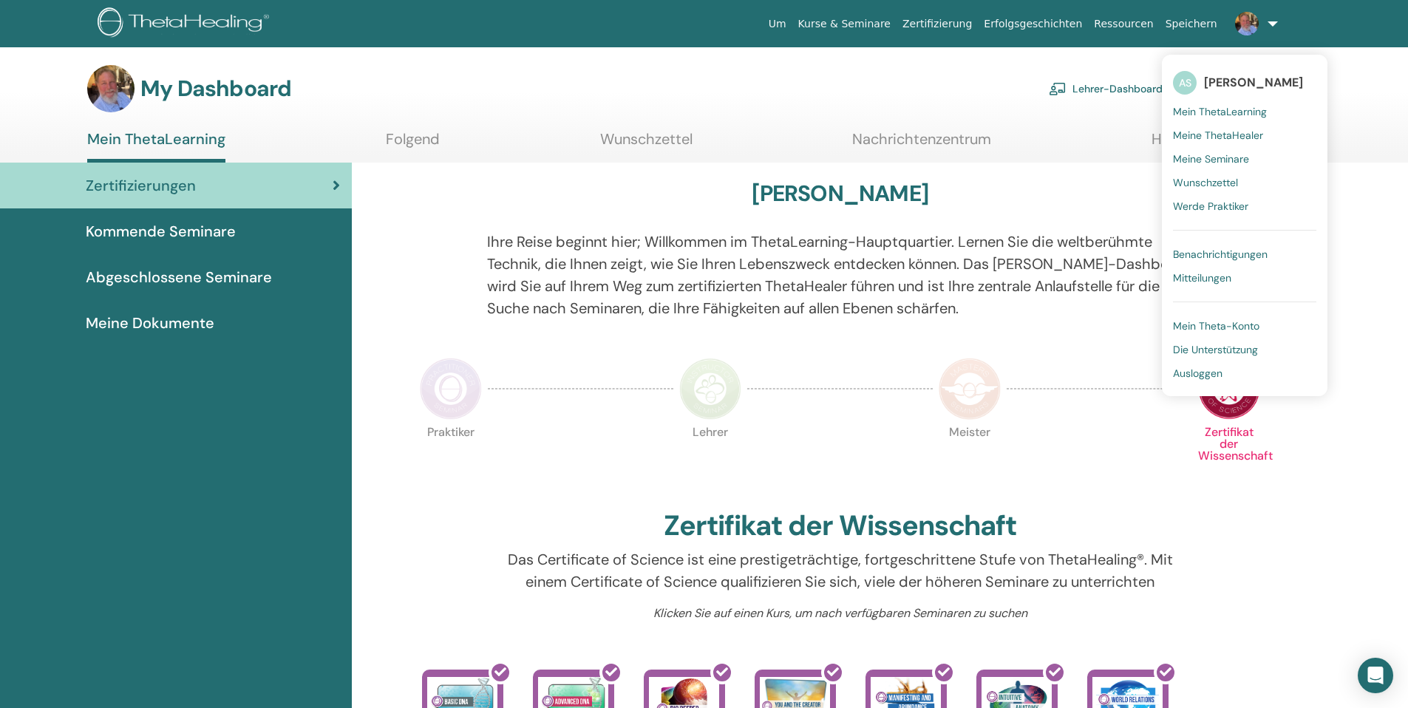
click at [1203, 372] on span "Ausloggen" at bounding box center [1198, 373] width 50 height 13
